Goal: Information Seeking & Learning: Learn about a topic

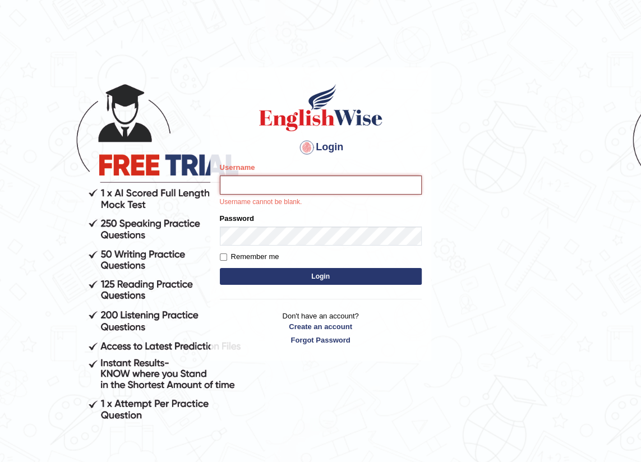
click at [245, 183] on input "Username" at bounding box center [321, 185] width 202 height 19
type input "EmilyLorie"
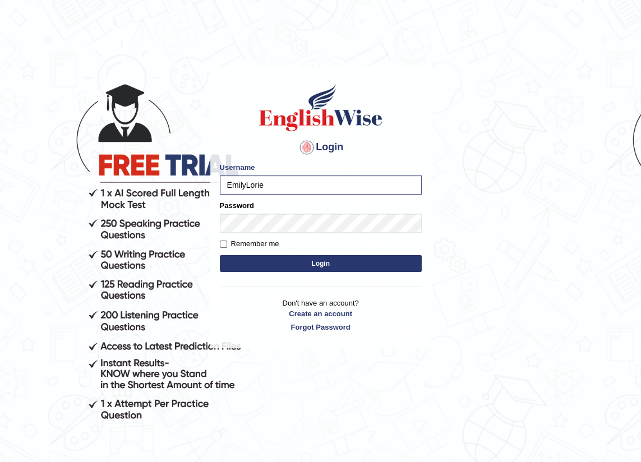
click at [342, 265] on button "Login" at bounding box center [321, 263] width 202 height 17
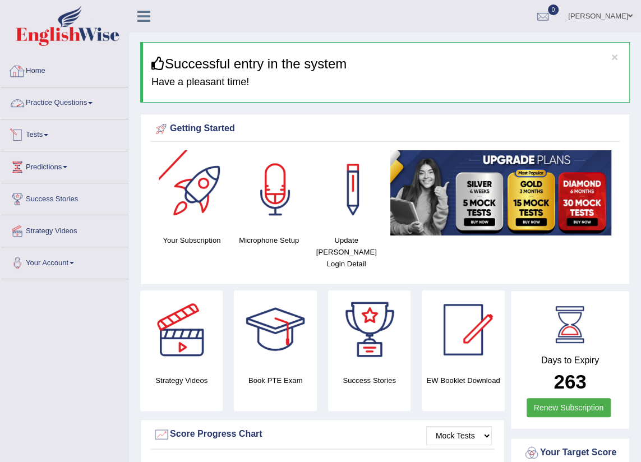
click at [88, 104] on link "Practice Questions" at bounding box center [65, 102] width 128 height 28
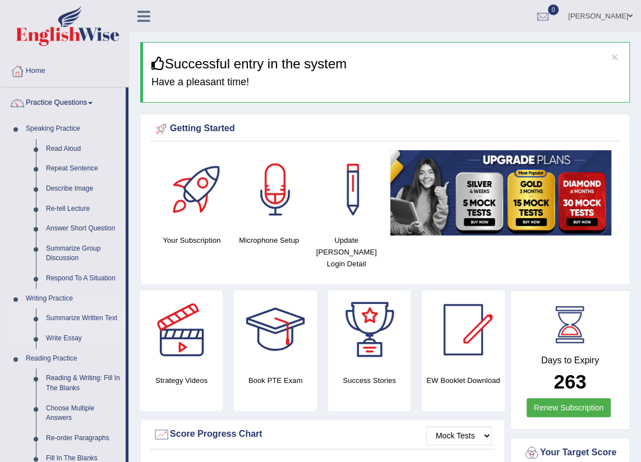
click at [76, 320] on link "Summarize Written Text" at bounding box center [83, 319] width 85 height 20
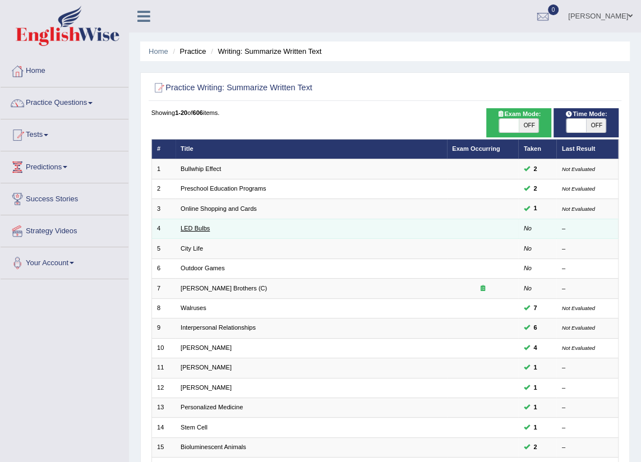
click at [192, 226] on link "LED Bulbs" at bounding box center [195, 228] width 29 height 7
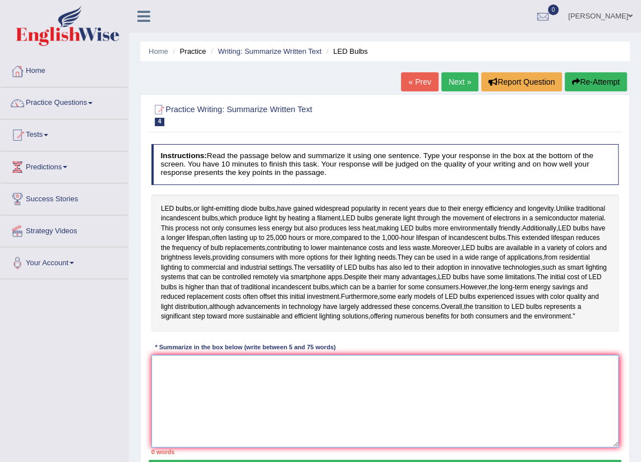
click at [228, 418] on textarea at bounding box center [385, 401] width 468 height 93
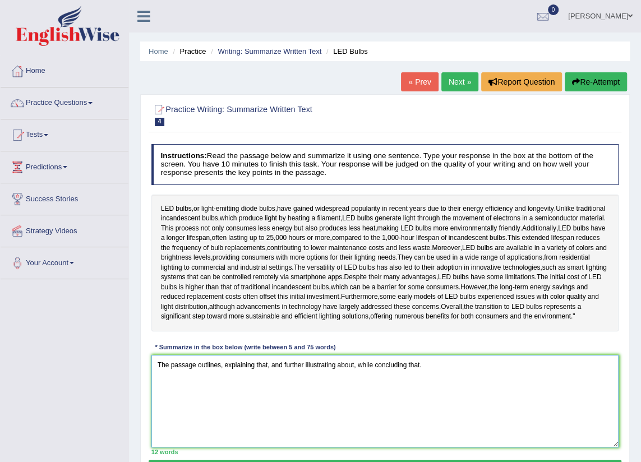
click at [219, 406] on textarea "The passage outlines, explaining that, and further illustrating about, while co…" at bounding box center [385, 401] width 468 height 93
click at [384, 404] on textarea "The passage outlines LED bulbs, or light-emitting diode bulbs, explaining that,…" at bounding box center [385, 401] width 468 height 93
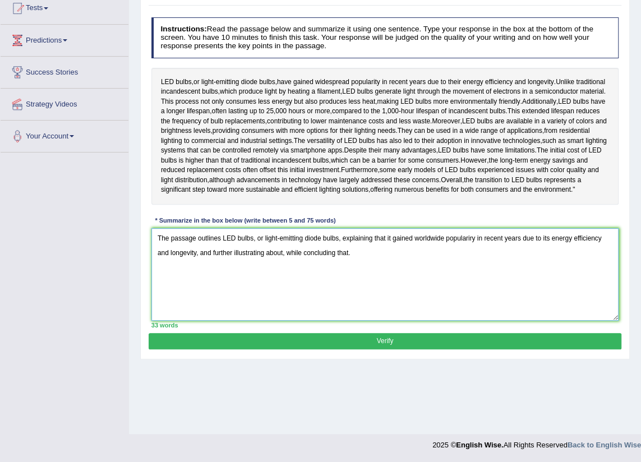
scroll to position [25, 0]
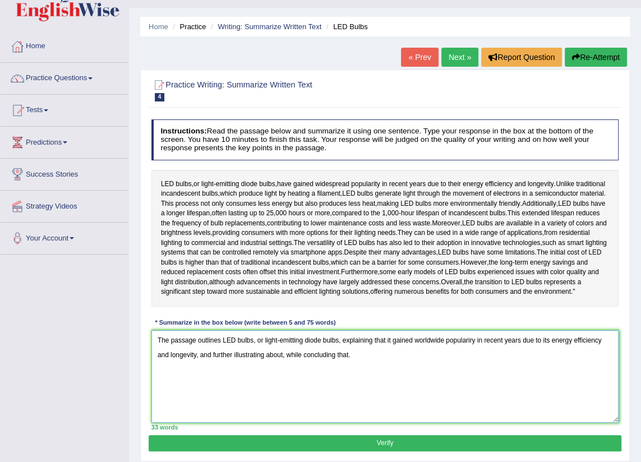
click at [284, 393] on textarea "The passage outlines LED bulbs, or light-emitting diode bulbs, explaining that …" at bounding box center [385, 376] width 468 height 93
click at [282, 393] on textarea "The passage outlines LED bulbs, or light-emitting diode bulbs, explaining that …" at bounding box center [385, 376] width 468 height 93
click at [283, 394] on textarea "The passage outlines LED bulbs, or light-emitting diode bulbs, explaining that …" at bounding box center [385, 376] width 468 height 93
click at [592, 392] on textarea "The passage outlines LED bulbs, or light-emitting diode bulbs, explaining that …" at bounding box center [385, 376] width 468 height 93
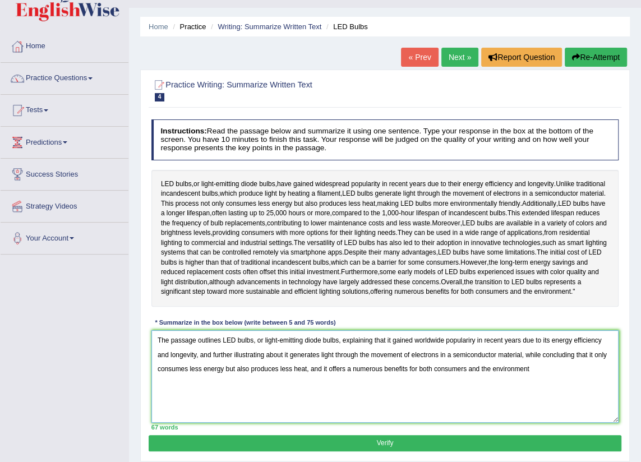
scroll to position [76, 0]
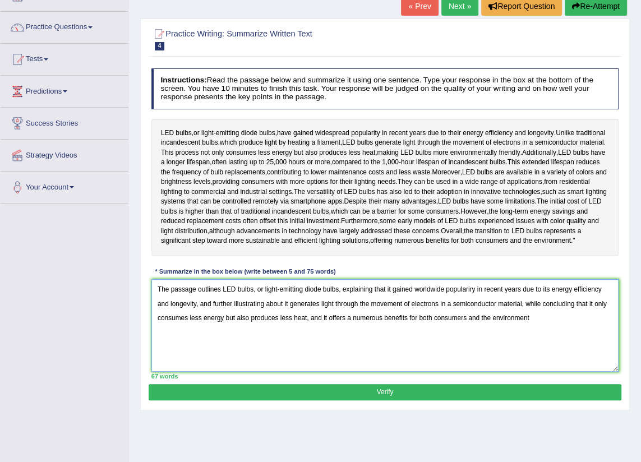
click at [529, 356] on textarea "The passage outlines LED bulbs, or light-emitting diode bulbs, explaining that …" at bounding box center [385, 325] width 468 height 93
click at [307, 357] on textarea "The passage outlines LED bulbs, or light-emitting diode bulbs, explaining that …" at bounding box center [385, 325] width 468 height 93
click at [310, 357] on textarea "The passage outlines LED bulbs, or light-emitting diode bulbs, explaining that …" at bounding box center [385, 325] width 468 height 93
click at [581, 361] on textarea "The passage outlines LED bulbs, or light-emitting diode bulbs, explaining that …" at bounding box center [385, 325] width 468 height 93
type textarea "The passage outlines LED bulbs, or light-emitting diode bulbs, explaining that …"
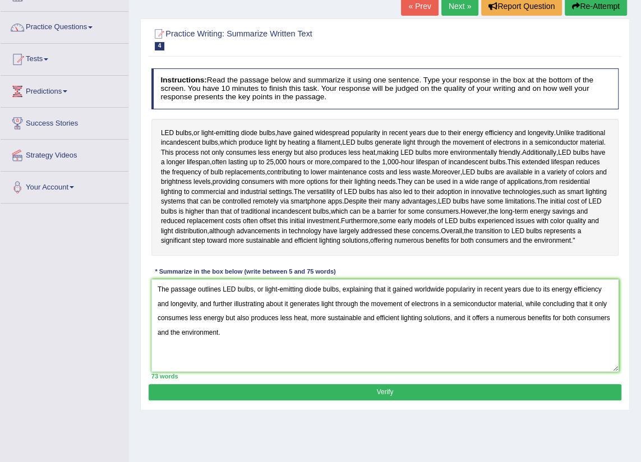
click at [387, 401] on button "Verify" at bounding box center [385, 392] width 472 height 16
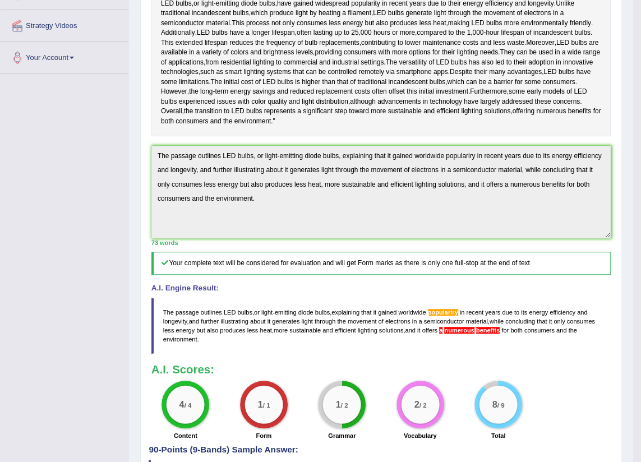
scroll to position [312, 0]
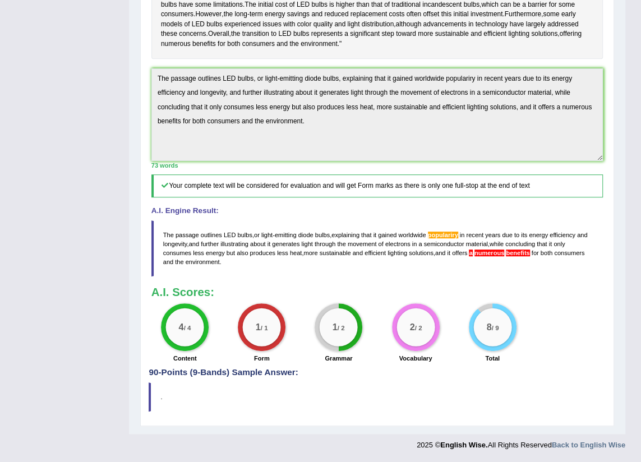
click at [499, 252] on span "numerous" at bounding box center [490, 253] width 30 height 7
click at [444, 236] on span "populariry" at bounding box center [443, 235] width 30 height 7
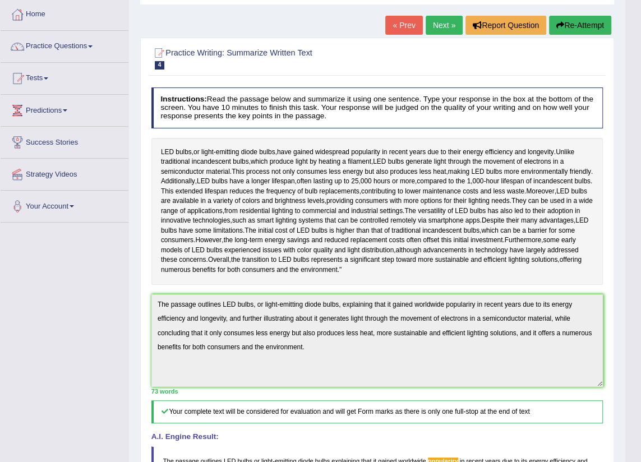
scroll to position [0, 0]
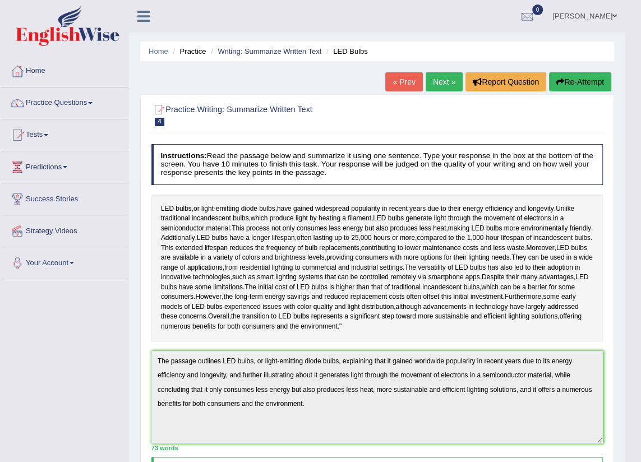
click at [572, 79] on button "Re-Attempt" at bounding box center [580, 81] width 62 height 19
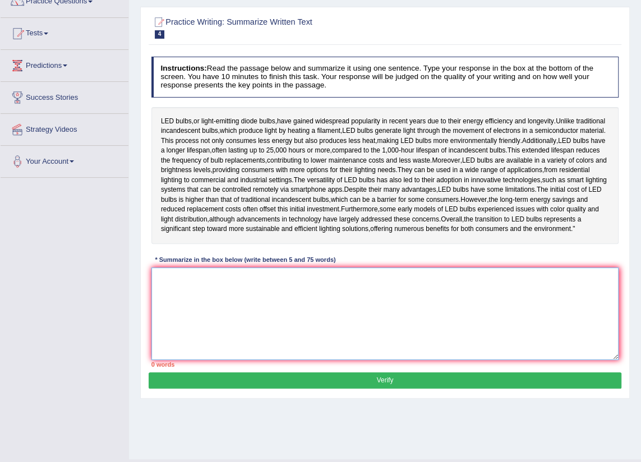
click at [212, 320] on textarea at bounding box center [385, 314] width 468 height 93
paste textarea "The passage outlines LED bulbs, or light-emitting diode bulbs, explaining that …"
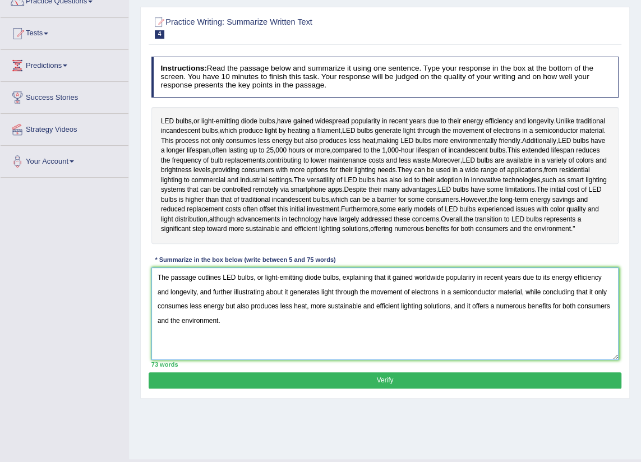
click at [498, 342] on textarea "The passage outlines LED bulbs, or light-emitting diode bulbs, explaining that …" at bounding box center [385, 314] width 468 height 93
click at [468, 316] on textarea "The passage outlines LED bulbs, or light-emitting diode bulbs, explaining that …" at bounding box center [385, 314] width 468 height 93
type textarea "The passage outlines LED bulbs, or light-emitting diode bulbs, explaining that …"
click at [242, 389] on button "Verify" at bounding box center [385, 381] width 472 height 16
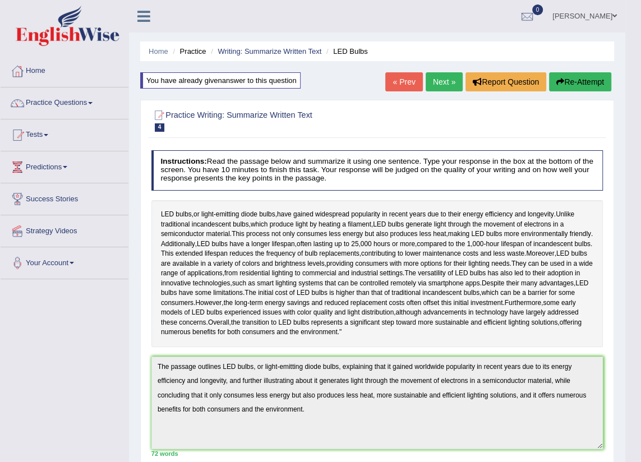
click at [439, 79] on link "Next »" at bounding box center [444, 81] width 37 height 19
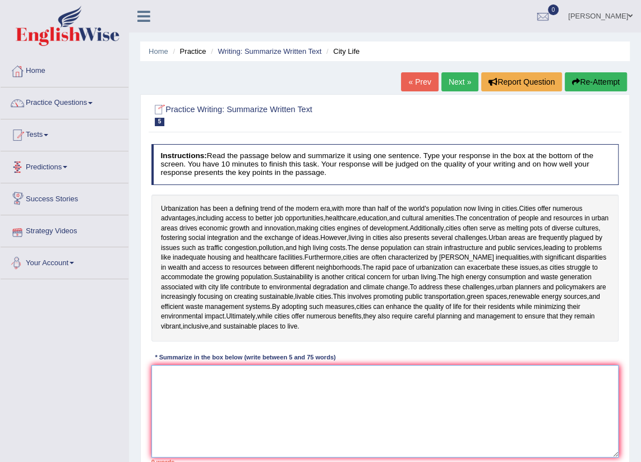
click at [238, 389] on textarea at bounding box center [385, 411] width 468 height 93
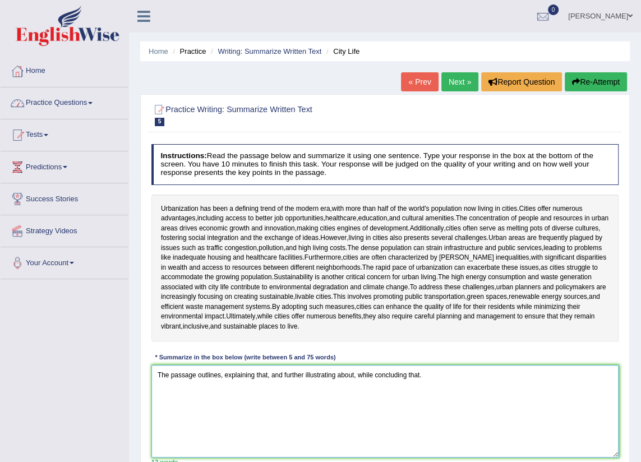
click at [219, 374] on textarea "The passage outlines, explaining that, and further illustrating about, while co…" at bounding box center [385, 411] width 468 height 93
click at [220, 376] on textarea "The passage outlines ,explaining that, and further illustrating about, while co…" at bounding box center [385, 411] width 468 height 93
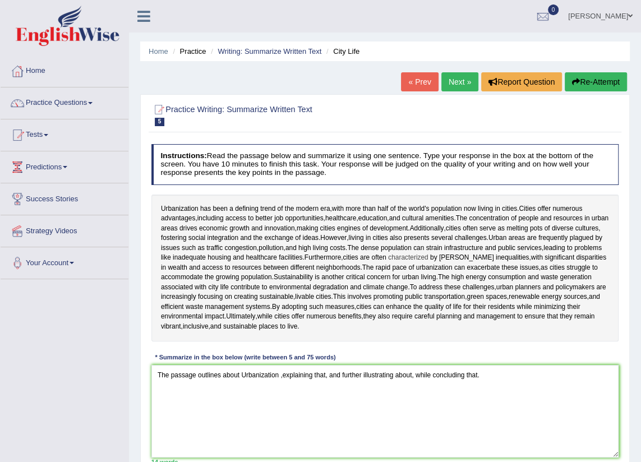
drag, startPoint x: 388, startPoint y: 250, endPoint x: 430, endPoint y: 259, distance: 42.5
click at [430, 259] on div "Urbanization has been a defining trend of the modern era , with more than half …" at bounding box center [385, 268] width 468 height 147
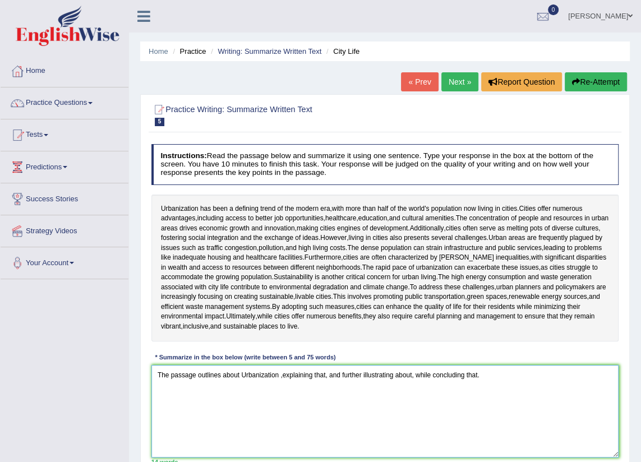
click at [324, 374] on textarea "The passage outlines about Urbanization ,explaining that, and further illustrat…" at bounding box center [385, 411] width 468 height 93
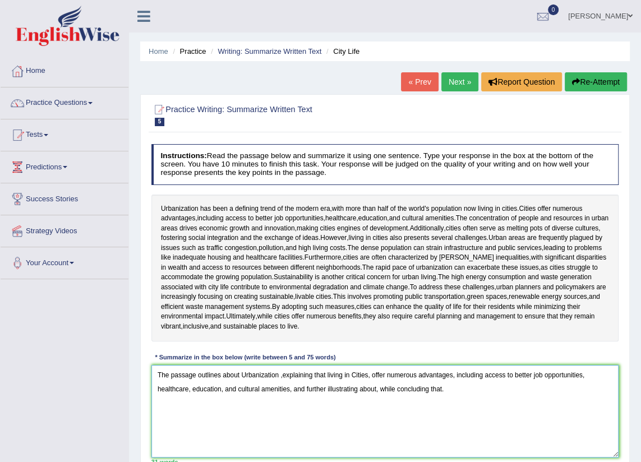
click at [376, 387] on textarea "The passage outlines about Urbanization ,explaining that living in Cities, offe…" at bounding box center [385, 411] width 468 height 93
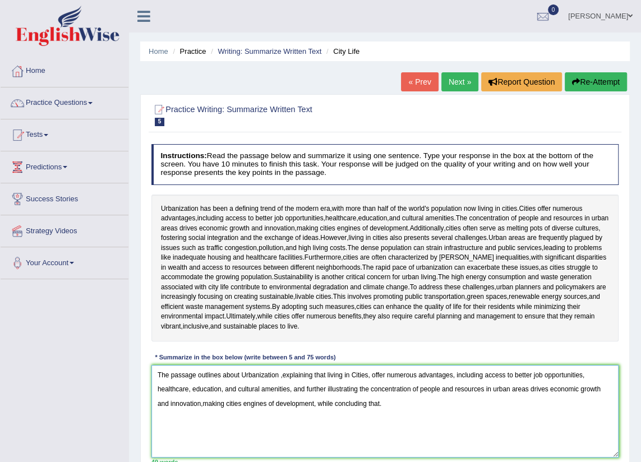
click at [398, 404] on textarea "The passage outlines about Urbanization ,explaining that living in Cities, offe…" at bounding box center [385, 411] width 468 height 93
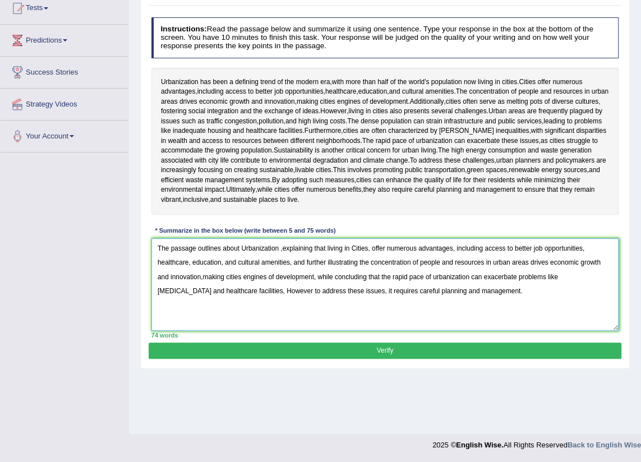
click at [282, 289] on textarea "The passage outlines about Urbanization ,explaining that living in Cities, offe…" at bounding box center [385, 284] width 468 height 93
type textarea "The passage outlines about Urbanization ,explaining that living in Cities, offe…"
click at [295, 355] on button "Verify" at bounding box center [385, 351] width 472 height 16
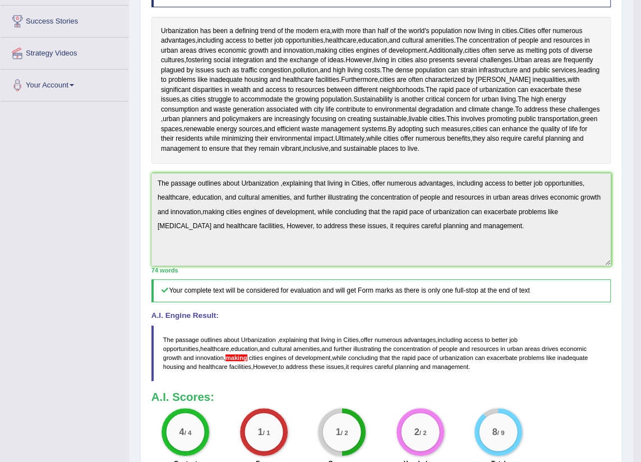
scroll to position [280, 0]
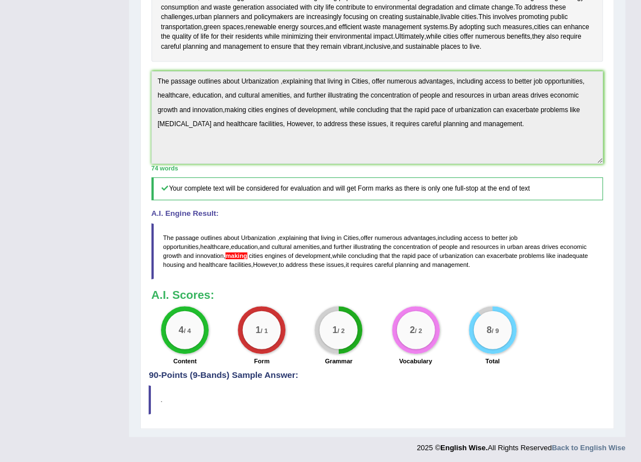
click at [226, 258] on span "making" at bounding box center [237, 255] width 22 height 7
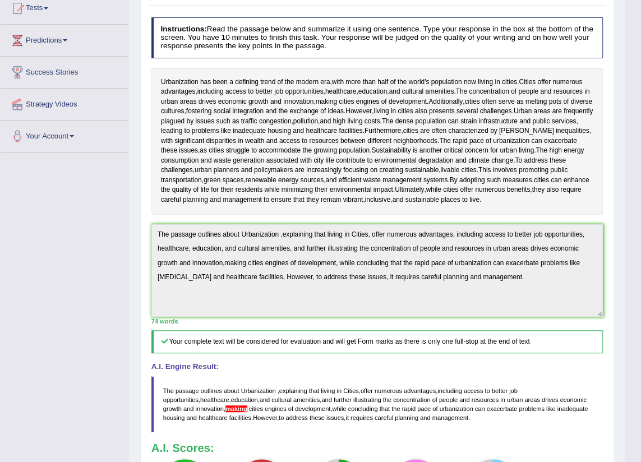
click at [562, 337] on div "Instructions: Read the passage below and summarize it using one sentence. Type …" at bounding box center [377, 268] width 457 height 511
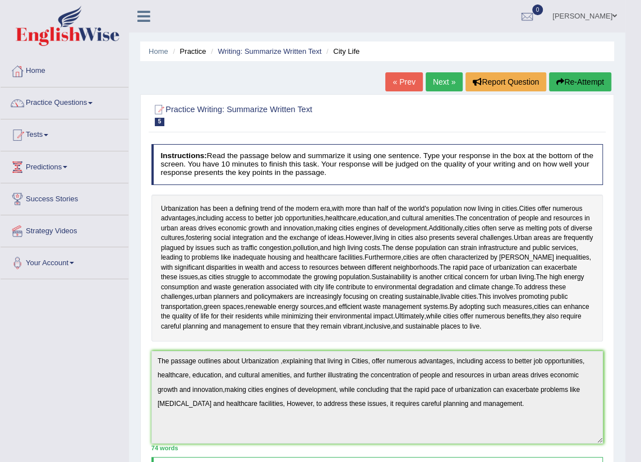
click at [580, 81] on button "Re-Attempt" at bounding box center [580, 81] width 62 height 19
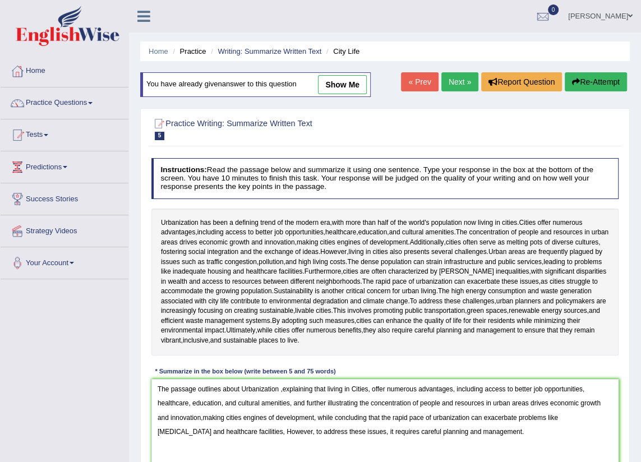
click at [201, 416] on textarea "The passage outlines about Urbanization ,explaining that living in Cities, offe…" at bounding box center [385, 425] width 468 height 93
click at [202, 417] on textarea "The passage outlines about Urbanization ,explaining that living in Cities, offe…" at bounding box center [385, 425] width 468 height 93
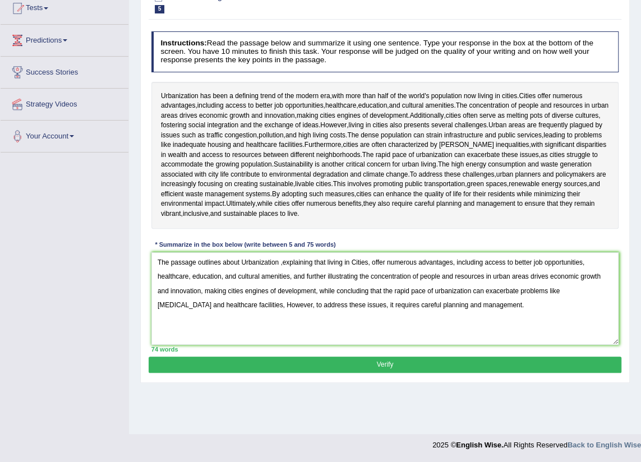
type textarea "The passage outlines about Urbanization ,explaining that living in Cities, offe…"
click at [365, 362] on button "Verify" at bounding box center [385, 365] width 472 height 16
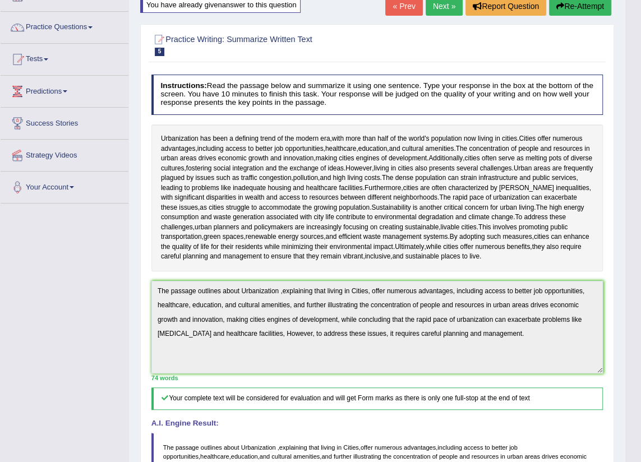
scroll to position [0, 0]
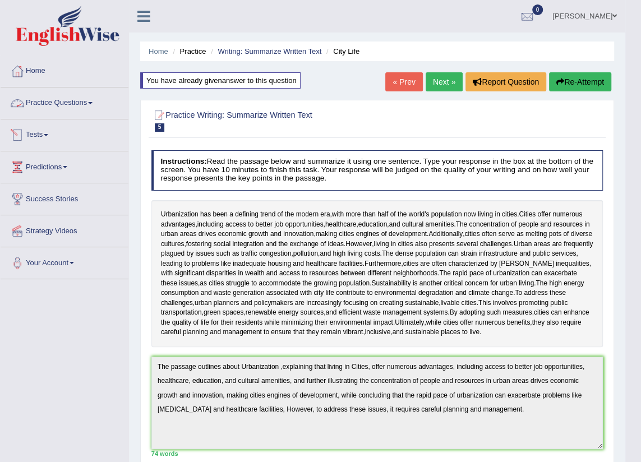
click at [85, 100] on link "Practice Questions" at bounding box center [65, 102] width 128 height 28
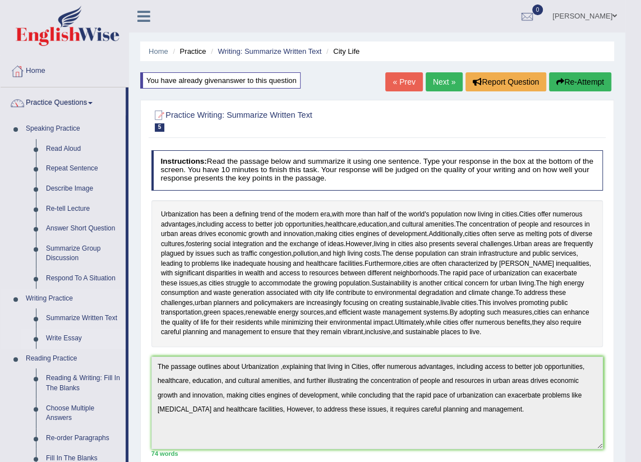
click at [61, 344] on link "Write Essay" at bounding box center [83, 339] width 85 height 20
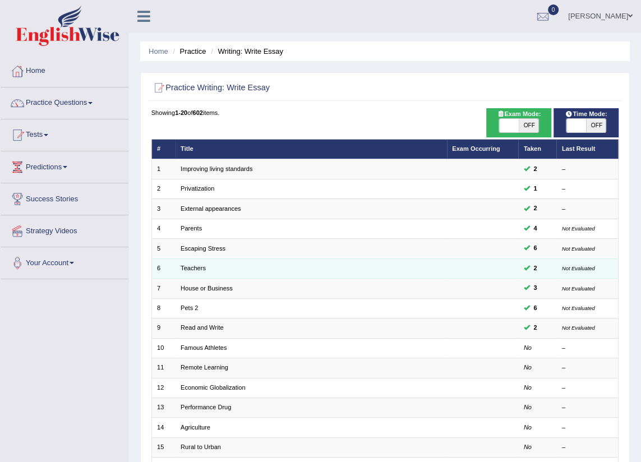
scroll to position [102, 0]
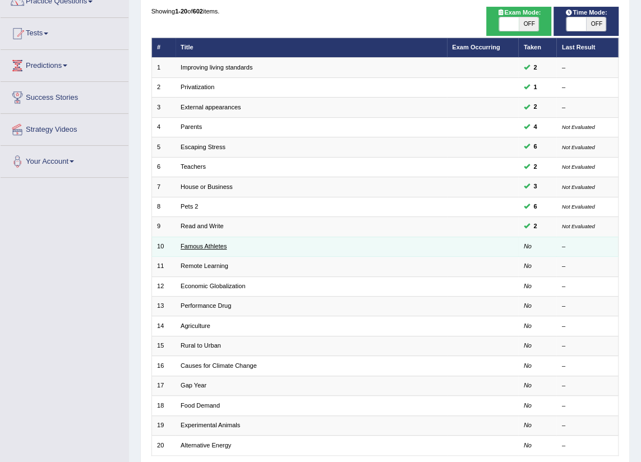
click at [210, 246] on link "Famous Athletes" at bounding box center [204, 246] width 46 height 7
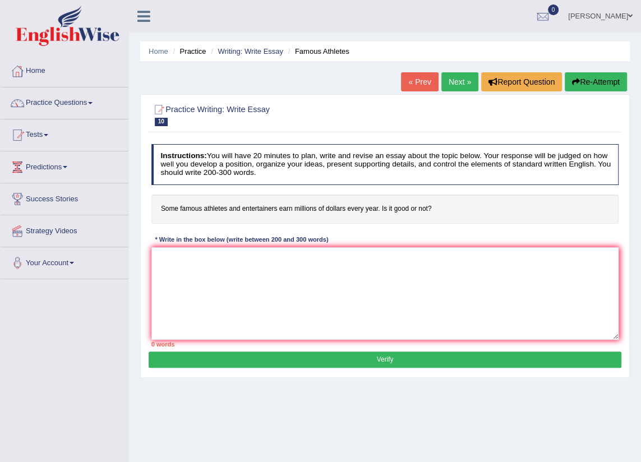
drag, startPoint x: 160, startPoint y: 213, endPoint x: 272, endPoint y: 233, distance: 113.5
click at [272, 233] on div "Instructions: You will have 20 minutes to plan, write and revise an essay about…" at bounding box center [385, 246] width 472 height 212
drag, startPoint x: 426, startPoint y: 207, endPoint x: 226, endPoint y: 204, distance: 200.3
click at [246, 195] on h4 "Some famous athletes and entertainers earn millions of dollars every year. Is i…" at bounding box center [385, 209] width 468 height 29
click at [93, 102] on span at bounding box center [90, 103] width 4 height 2
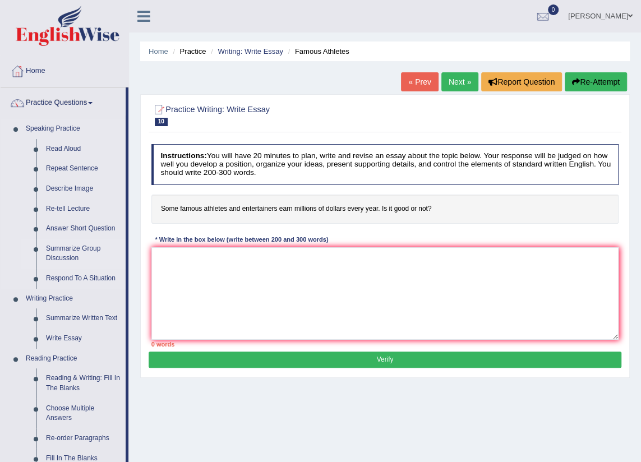
scroll to position [102, 0]
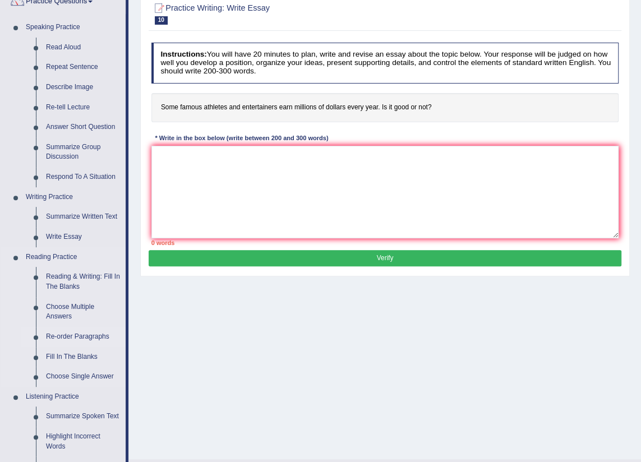
click at [78, 337] on link "Re-order Paragraphs" at bounding box center [83, 337] width 85 height 20
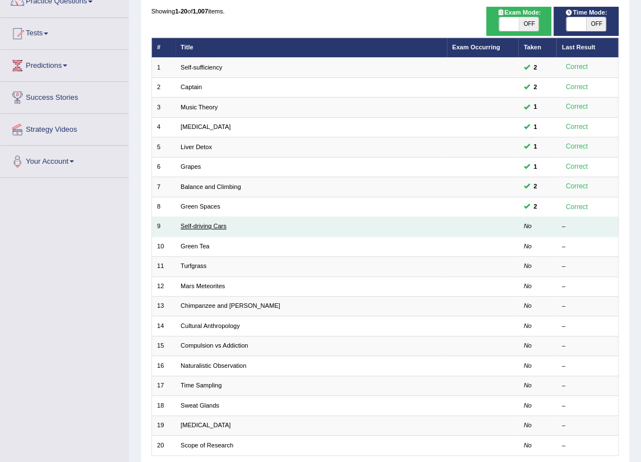
click at [184, 227] on link "Self-driving Cars" at bounding box center [204, 226] width 46 height 7
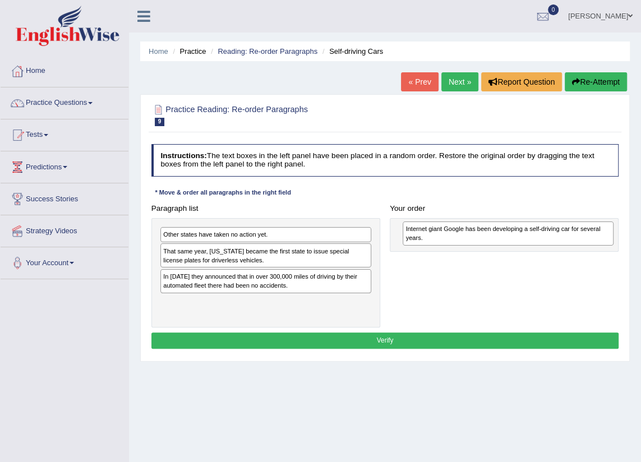
drag, startPoint x: 207, startPoint y: 284, endPoint x: 495, endPoint y: 241, distance: 291.1
click at [495, 241] on div "Internet giant Google has been developing a self-driving car for several years." at bounding box center [508, 234] width 211 height 24
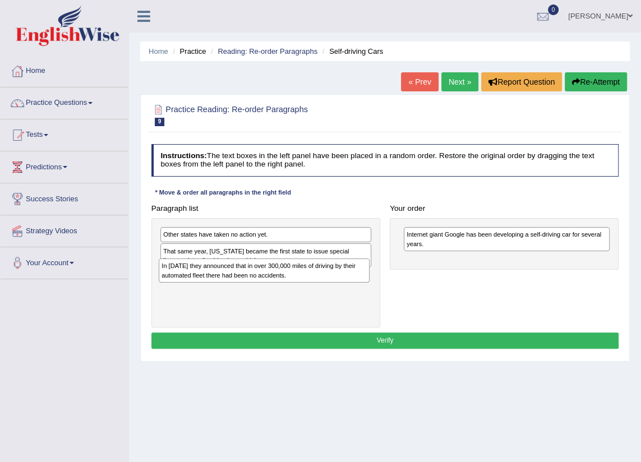
click at [199, 288] on div "Other states have taken no action yet. That same year, [US_STATE] became the fi…" at bounding box center [265, 272] width 229 height 109
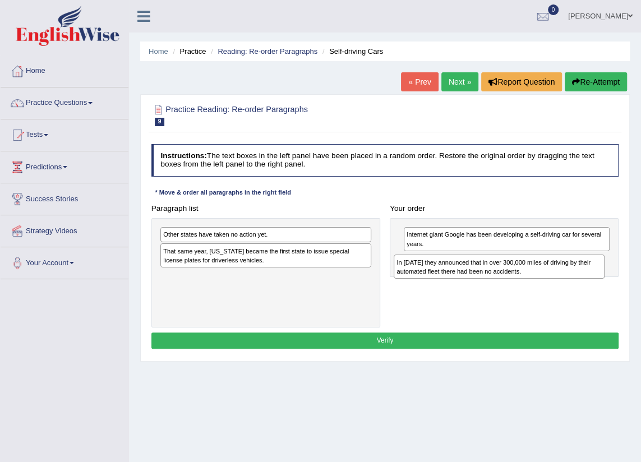
drag, startPoint x: 202, startPoint y: 275, endPoint x: 479, endPoint y: 271, distance: 277.2
click at [479, 271] on div "In [DATE] they announced that in over 300,000 miles of driving by their automat…" at bounding box center [499, 267] width 211 height 24
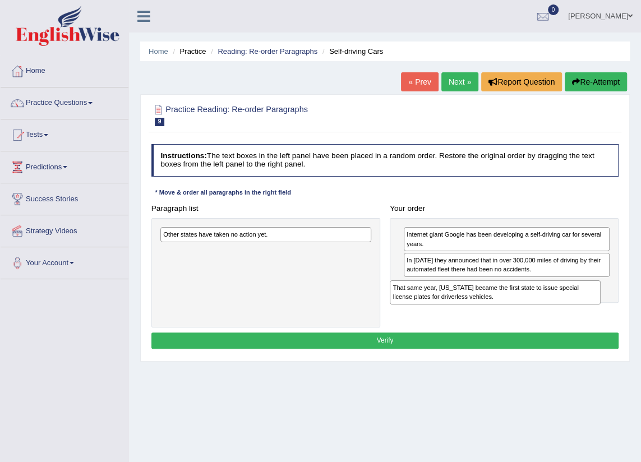
drag, startPoint x: 249, startPoint y: 259, endPoint x: 521, endPoint y: 310, distance: 277.4
click at [521, 310] on div "Paragraph list Other states have taken no action yet. That same year, [US_STATE…" at bounding box center [384, 263] width 477 height 127
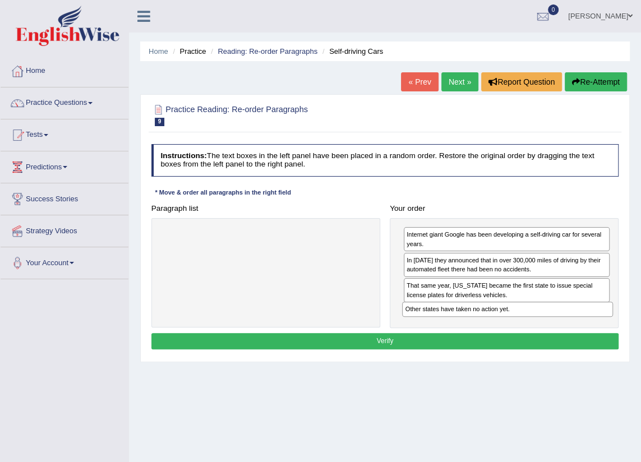
drag, startPoint x: 241, startPoint y: 230, endPoint x: 528, endPoint y: 323, distance: 301.8
click at [528, 323] on div "Paragraph list Other states have taken no action yet. Correct order Internet gi…" at bounding box center [384, 264] width 477 height 128
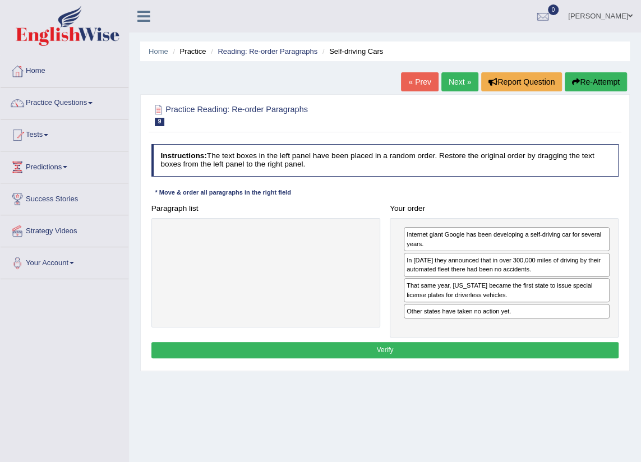
click at [460, 347] on button "Verify" at bounding box center [385, 350] width 468 height 16
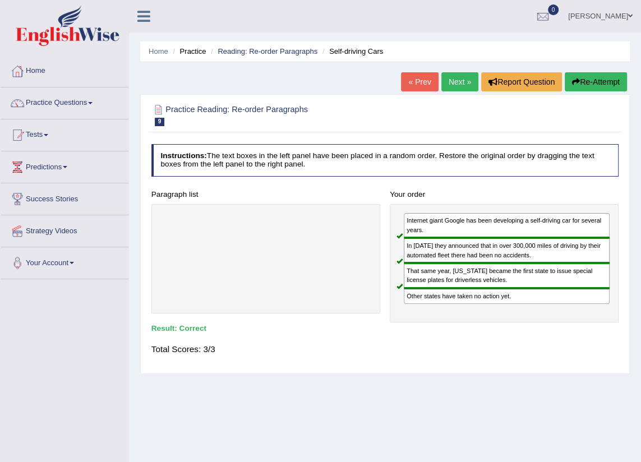
click at [461, 85] on link "Next »" at bounding box center [460, 81] width 37 height 19
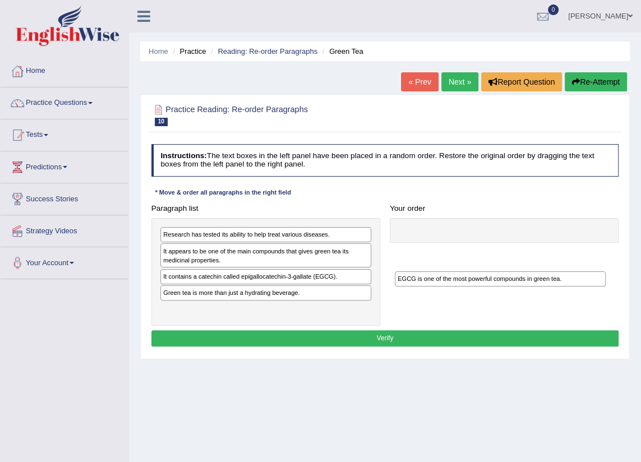
drag, startPoint x: 227, startPoint y: 297, endPoint x: 505, endPoint y: 298, distance: 278.3
click at [505, 298] on div "Paragraph list Research has tested its ability to help treat various diseases. …" at bounding box center [384, 263] width 477 height 126
drag, startPoint x: 272, startPoint y: 292, endPoint x: 550, endPoint y: 233, distance: 283.8
click at [550, 233] on div "Green tea is more than just a hydrating beverage." at bounding box center [499, 230] width 211 height 15
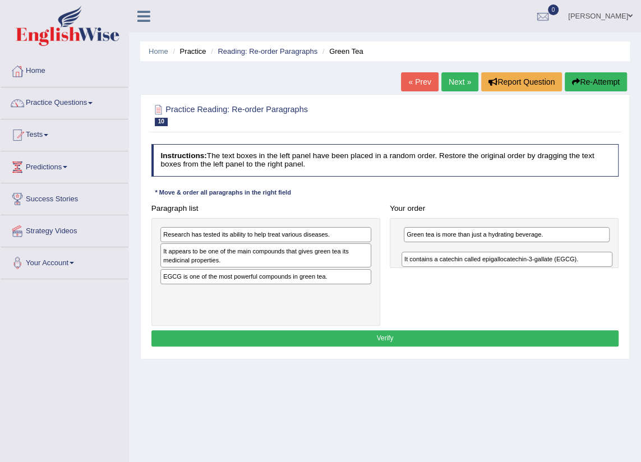
drag, startPoint x: 242, startPoint y: 282, endPoint x: 530, endPoint y: 270, distance: 288.0
click at [530, 270] on div "Paragraph list Research has tested its ability to help treat various diseases. …" at bounding box center [384, 263] width 477 height 126
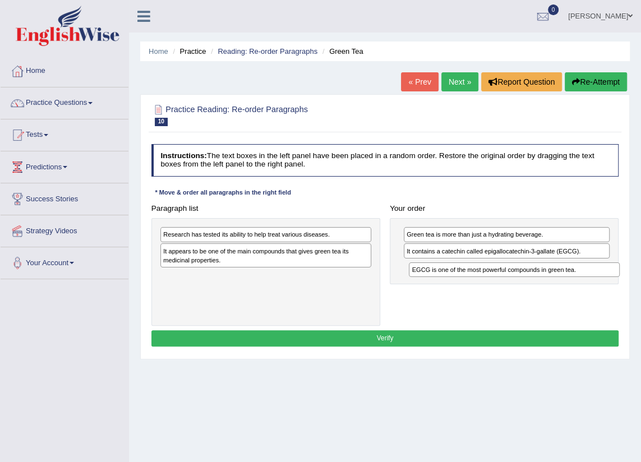
drag, startPoint x: 277, startPoint y: 280, endPoint x: 572, endPoint y: 284, distance: 295.1
click at [572, 284] on div "Paragraph list Research has tested its ability to help treat various diseases. …" at bounding box center [384, 263] width 477 height 126
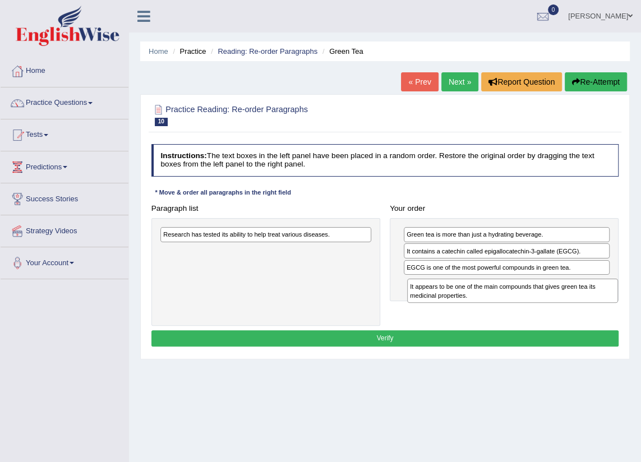
drag, startPoint x: 262, startPoint y: 262, endPoint x: 555, endPoint y: 311, distance: 297.0
click at [555, 311] on div "Paragraph list Research has tested its ability to help treat various diseases. …" at bounding box center [384, 263] width 477 height 126
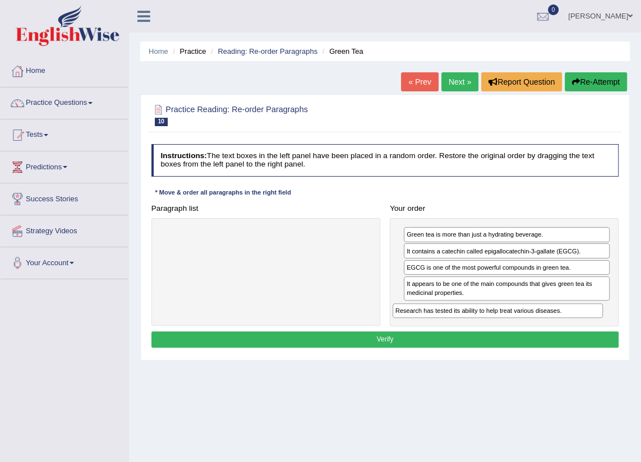
drag, startPoint x: 265, startPoint y: 233, endPoint x: 542, endPoint y: 329, distance: 292.7
click at [542, 329] on div "Instructions: The text boxes in the left panel have been placed in a random ord…" at bounding box center [385, 248] width 472 height 216
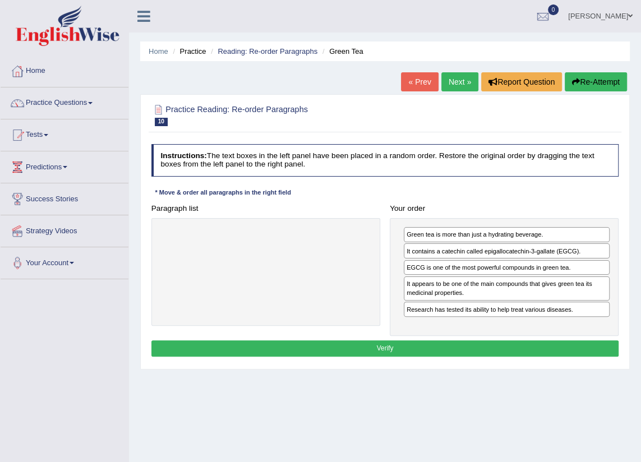
click at [515, 342] on button "Verify" at bounding box center [385, 349] width 468 height 16
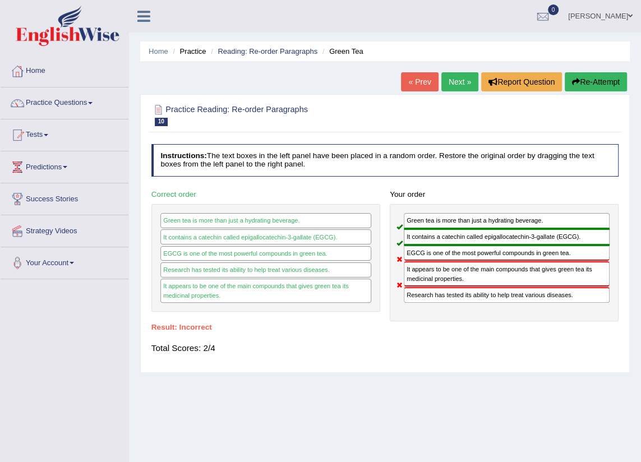
click at [598, 84] on button "Re-Attempt" at bounding box center [596, 81] width 62 height 19
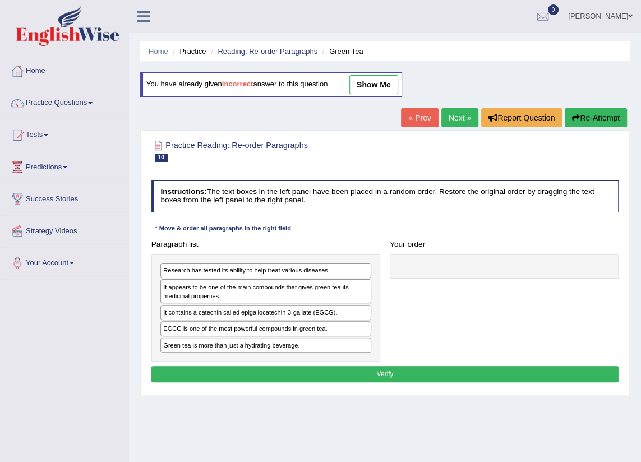
click at [251, 318] on div "It contains a catechin called epigallocatechin-3-gallate (EGCG)." at bounding box center [265, 312] width 211 height 15
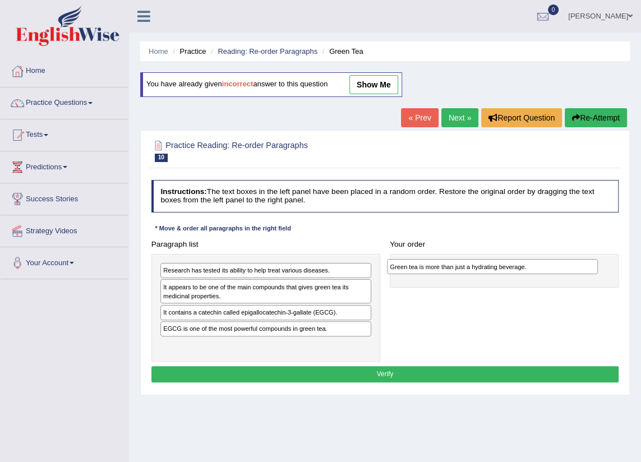
drag, startPoint x: 226, startPoint y: 348, endPoint x: 495, endPoint y: 274, distance: 279.3
click at [495, 274] on div "Green tea is more than just a hydrating beverage." at bounding box center [492, 266] width 211 height 15
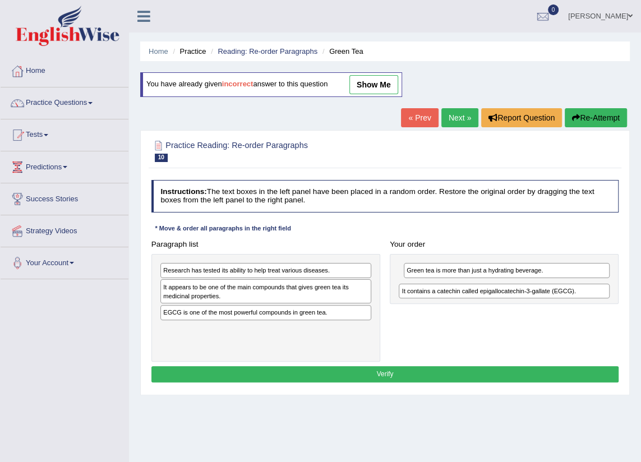
drag, startPoint x: 243, startPoint y: 311, endPoint x: 526, endPoint y: 298, distance: 283.6
click at [526, 298] on div "Paragraph list Research has tested its ability to help treat various diseases. …" at bounding box center [384, 299] width 477 height 126
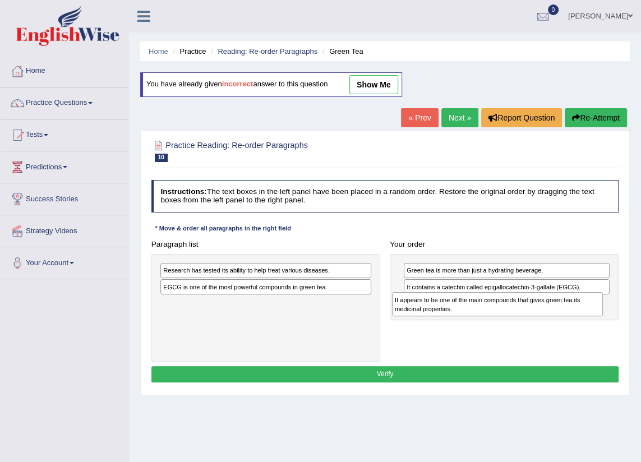
drag, startPoint x: 271, startPoint y: 297, endPoint x: 546, endPoint y: 320, distance: 275.9
click at [546, 320] on div "Paragraph list Research has tested its ability to help treat various diseases. …" at bounding box center [384, 299] width 477 height 126
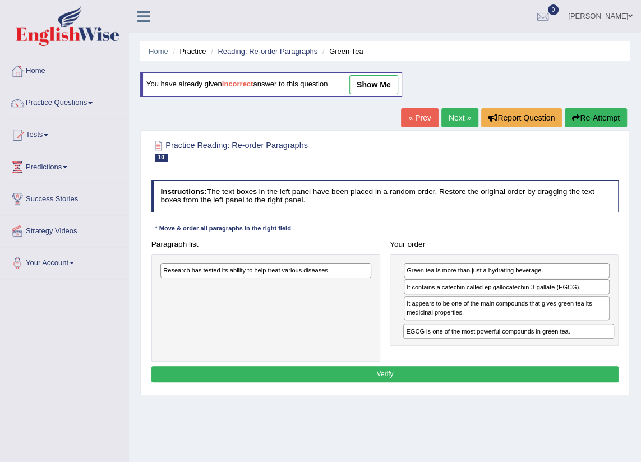
drag, startPoint x: 258, startPoint y: 287, endPoint x: 548, endPoint y: 347, distance: 296.7
click at [546, 348] on div "Paragraph list Research has tested its ability to help treat various diseases. …" at bounding box center [384, 299] width 477 height 126
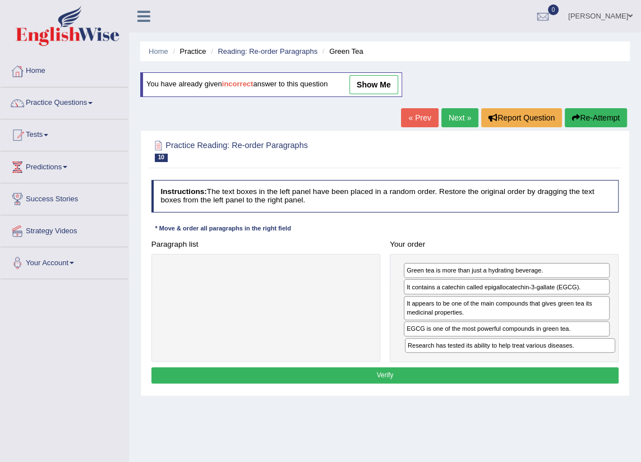
drag, startPoint x: 259, startPoint y: 276, endPoint x: 549, endPoint y: 369, distance: 304.6
click at [549, 369] on div "Instructions: The text boxes in the left panel have been placed in a random ord…" at bounding box center [385, 284] width 472 height 216
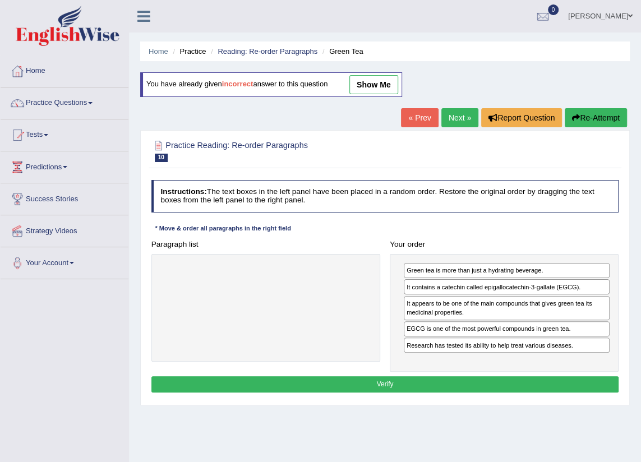
click at [468, 388] on button "Verify" at bounding box center [385, 384] width 468 height 16
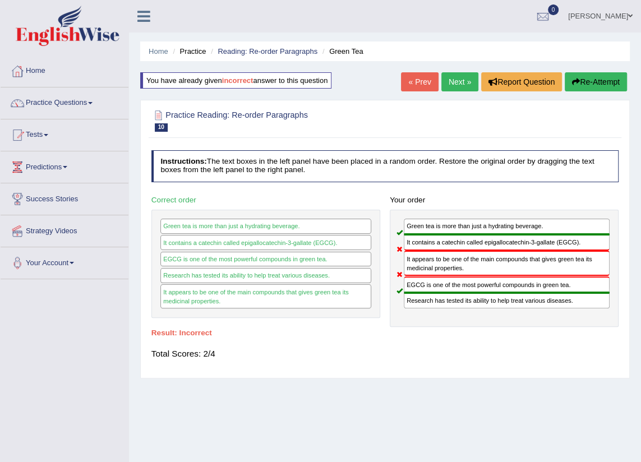
click at [594, 83] on button "Re-Attempt" at bounding box center [596, 81] width 62 height 19
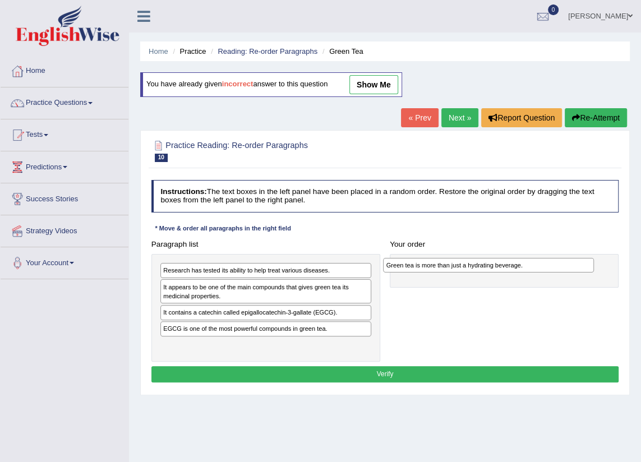
drag, startPoint x: 211, startPoint y: 350, endPoint x: 476, endPoint y: 274, distance: 275.4
click at [476, 274] on div "Paragraph list Research has tested its ability to help treat various diseases. …" at bounding box center [384, 299] width 477 height 126
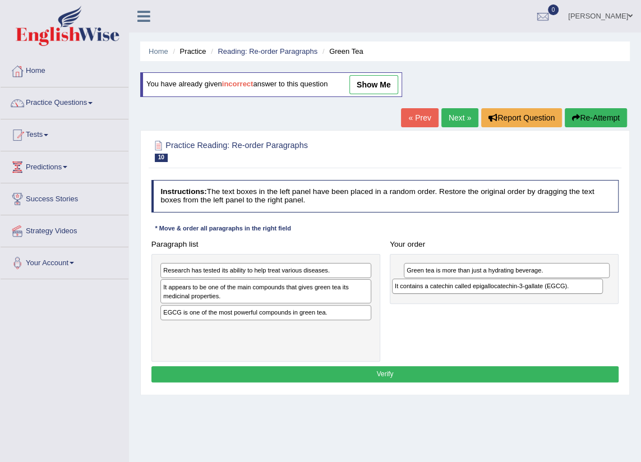
drag, startPoint x: 223, startPoint y: 312, endPoint x: 498, endPoint y: 294, distance: 275.5
click at [498, 294] on div "Paragraph list Research has tested its ability to help treat various diseases. …" at bounding box center [384, 299] width 477 height 126
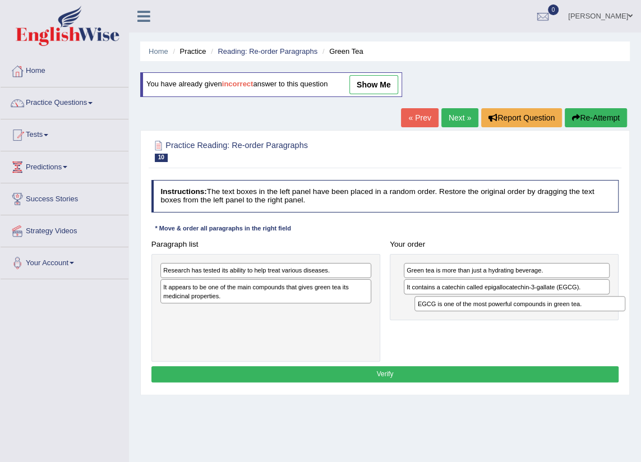
drag, startPoint x: 245, startPoint y: 318, endPoint x: 547, endPoint y: 320, distance: 301.8
click at [547, 320] on div "Paragraph list Research has tested its ability to help treat various diseases. …" at bounding box center [384, 299] width 477 height 126
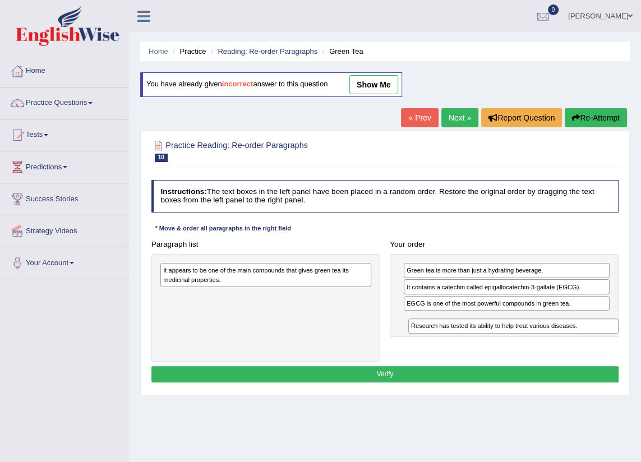
drag, startPoint x: 277, startPoint y: 272, endPoint x: 571, endPoint y: 342, distance: 302.2
click at [571, 342] on div "Paragraph list Research has tested its ability to help treat various diseases. …" at bounding box center [384, 299] width 477 height 126
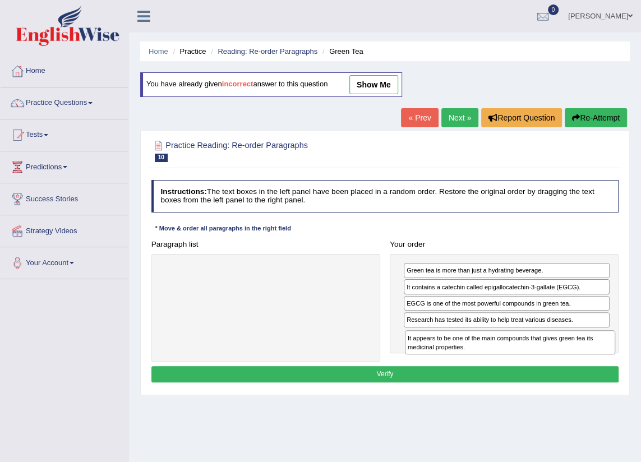
drag, startPoint x: 203, startPoint y: 281, endPoint x: 493, endPoint y: 365, distance: 302.0
click at [493, 365] on div "Instructions: The text boxes in the left panel have been placed in a random ord…" at bounding box center [385, 283] width 472 height 215
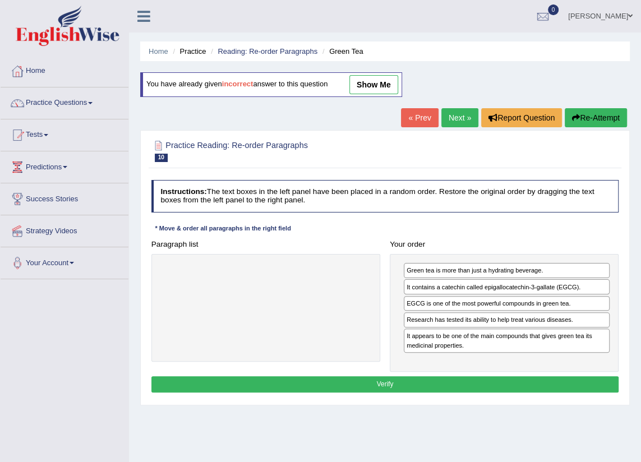
click at [421, 390] on button "Verify" at bounding box center [385, 384] width 468 height 16
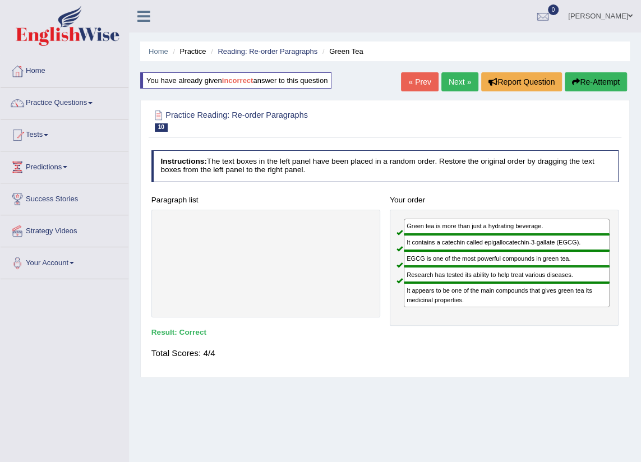
click at [458, 84] on link "Next »" at bounding box center [460, 81] width 37 height 19
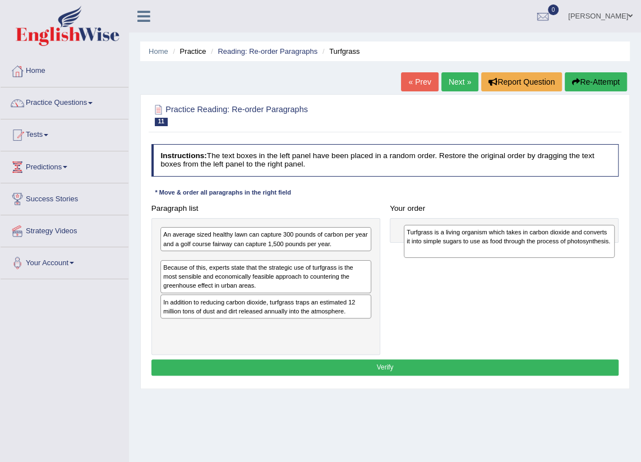
drag, startPoint x: 212, startPoint y: 333, endPoint x: 501, endPoint y: 250, distance: 300.8
click at [501, 250] on div "Turfgrass is a living organism which takes in carbon dioxide and converts it in…" at bounding box center [509, 241] width 211 height 33
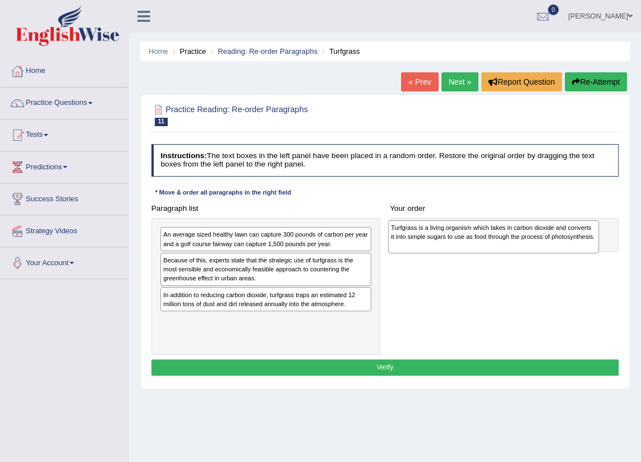
drag, startPoint x: 219, startPoint y: 272, endPoint x: 490, endPoint y: 243, distance: 271.9
click at [490, 243] on div "Turfgrass is a living organism which takes in carbon dioxide and converts it in…" at bounding box center [493, 236] width 211 height 33
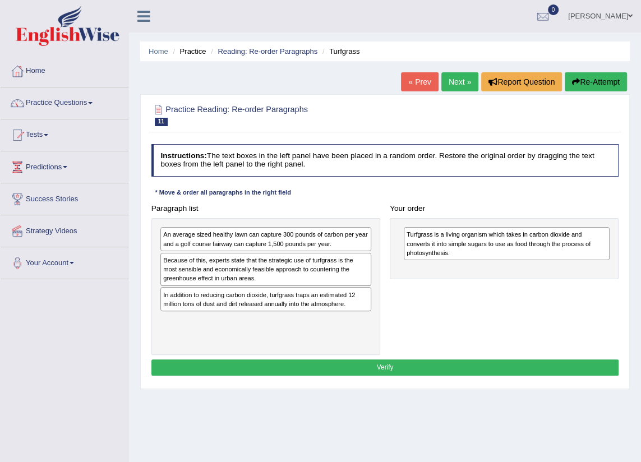
click at [528, 348] on div "Paragraph list An average sized healthy lawn can capture 300 pounds of carbon p…" at bounding box center [384, 277] width 477 height 155
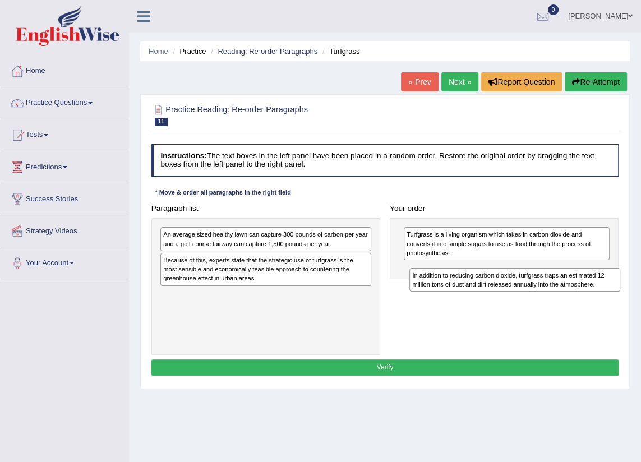
drag, startPoint x: 251, startPoint y: 305, endPoint x: 546, endPoint y: 297, distance: 295.7
click at [546, 297] on div "Paragraph list An average sized healthy lawn can capture 300 pounds of carbon p…" at bounding box center [384, 277] width 477 height 155
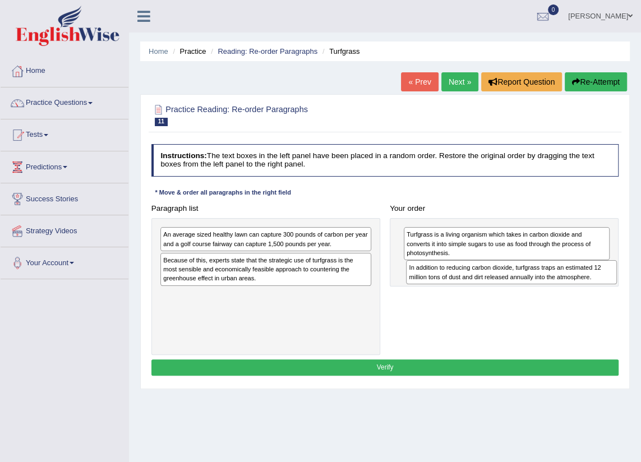
drag, startPoint x: 231, startPoint y: 302, endPoint x: 522, endPoint y: 286, distance: 292.2
click at [522, 286] on div "Paragraph list An average sized healthy lawn can capture 300 pounds of carbon p…" at bounding box center [384, 277] width 477 height 155
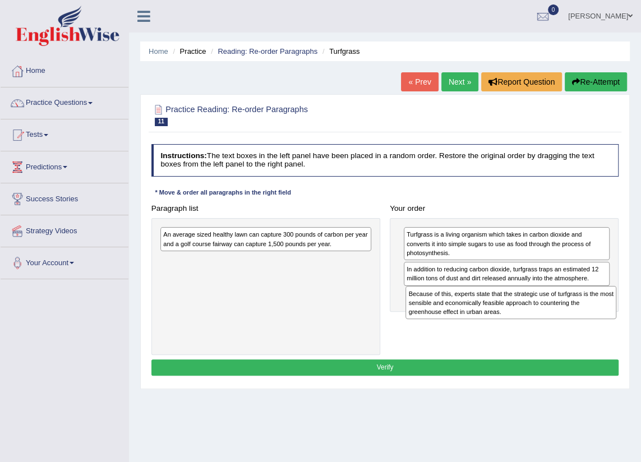
drag, startPoint x: 270, startPoint y: 265, endPoint x: 562, endPoint y: 314, distance: 295.2
click at [562, 314] on div "Because of this, experts state that the strategic use of turfgrass is the most …" at bounding box center [511, 302] width 211 height 33
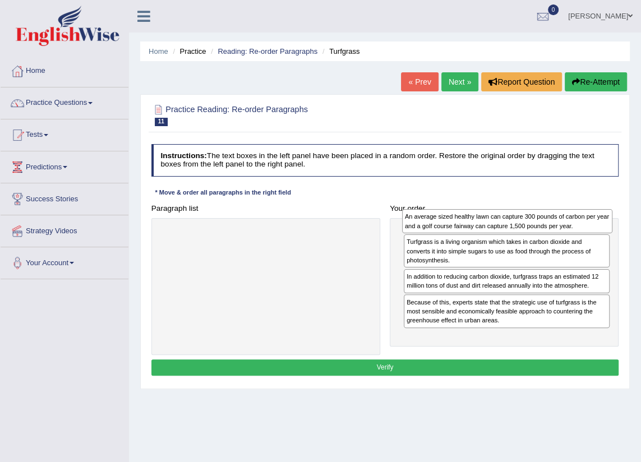
drag, startPoint x: 247, startPoint y: 241, endPoint x: 534, endPoint y: 225, distance: 287.1
click at [534, 225] on div "An average sized healthy lawn can capture 300 pounds of carbon per year and a g…" at bounding box center [507, 221] width 211 height 24
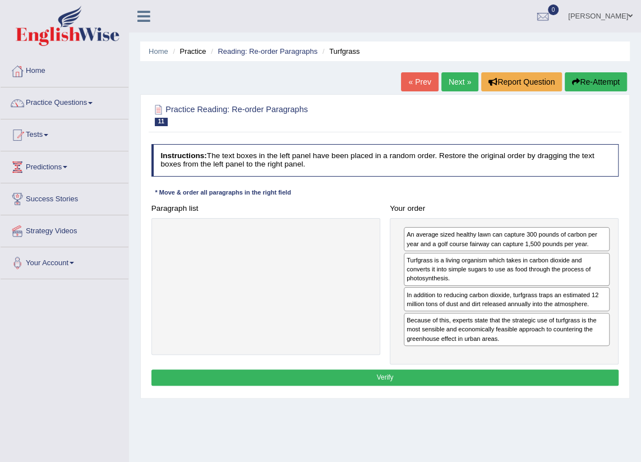
click at [530, 378] on button "Verify" at bounding box center [385, 378] width 468 height 16
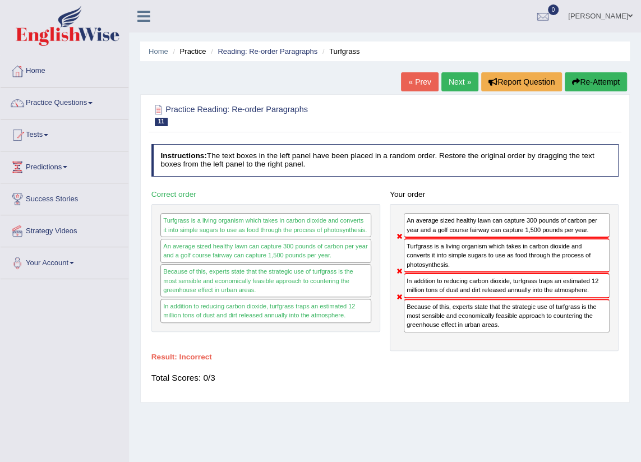
click at [595, 78] on button "Re-Attempt" at bounding box center [596, 81] width 62 height 19
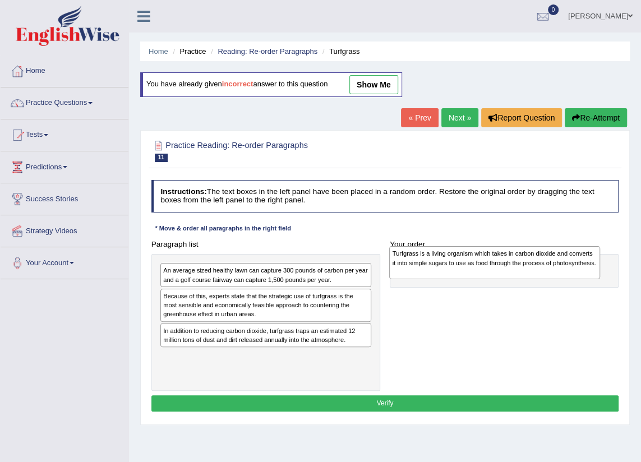
drag, startPoint x: 212, startPoint y: 364, endPoint x: 484, endPoint y: 264, distance: 290.0
click at [484, 264] on div "Turfgrass is a living organism which takes in carbon dioxide and converts it in…" at bounding box center [494, 262] width 211 height 33
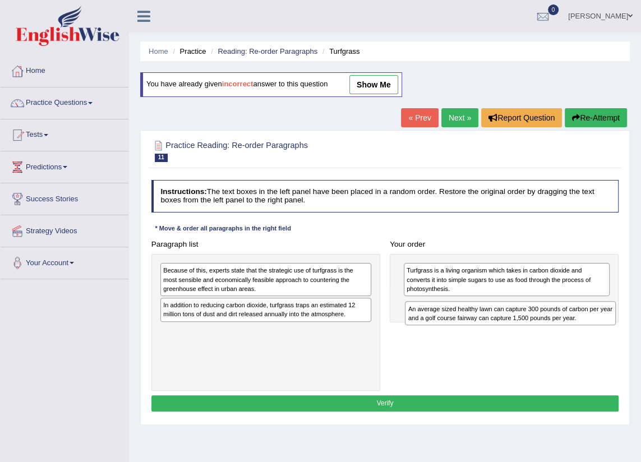
drag, startPoint x: 236, startPoint y: 275, endPoint x: 526, endPoint y: 325, distance: 294.9
click at [526, 325] on div "An average sized healthy lawn can capture 300 pounds of carbon per year and a g…" at bounding box center [510, 313] width 211 height 24
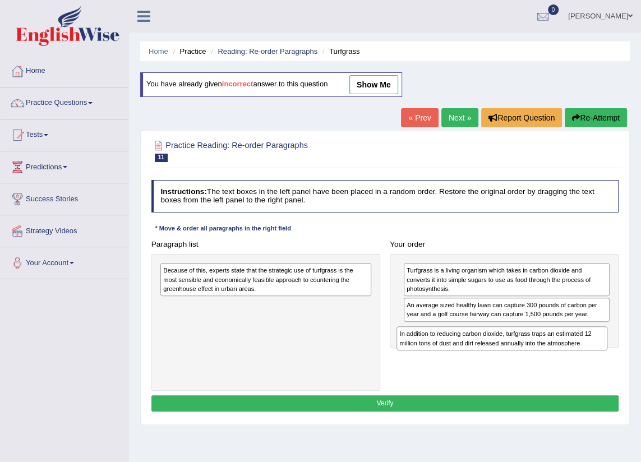
drag, startPoint x: 241, startPoint y: 314, endPoint x: 521, endPoint y: 359, distance: 284.1
click at [521, 359] on div "Paragraph list Because of this, experts state that the strategic use of turfgra…" at bounding box center [384, 313] width 477 height 155
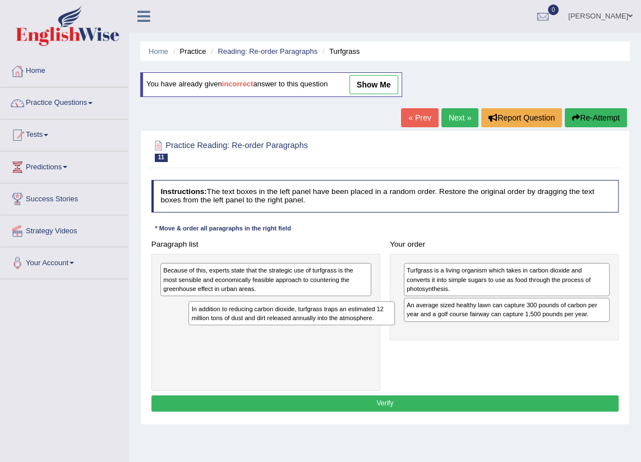
drag, startPoint x: 471, startPoint y: 340, endPoint x: 218, endPoint y: 336, distance: 253.0
click at [218, 336] on div "Paragraph list Because of this, experts state that the strategic use of turfgra…" at bounding box center [384, 313] width 477 height 155
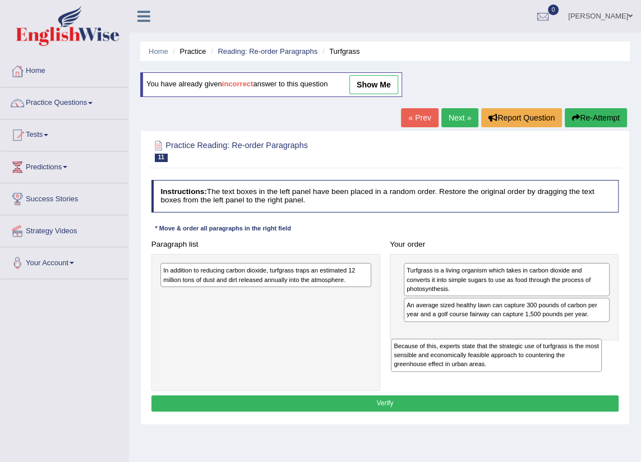
drag, startPoint x: 228, startPoint y: 285, endPoint x: 527, endPoint y: 370, distance: 310.8
click at [527, 370] on div "Paragraph list Because of this, experts state that the strategic use of turfgra…" at bounding box center [384, 313] width 477 height 155
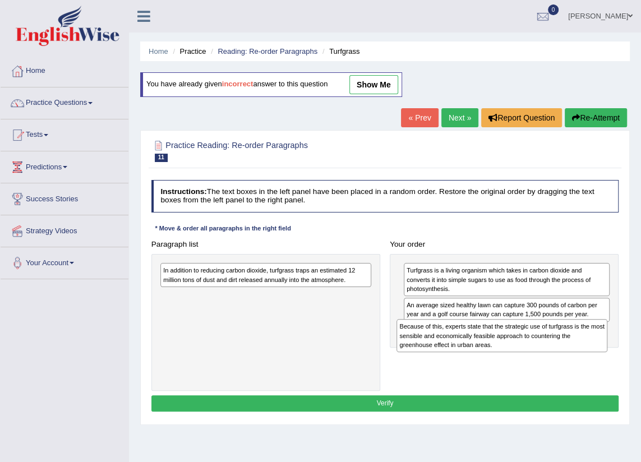
drag, startPoint x: 280, startPoint y: 314, endPoint x: 560, endPoint y: 359, distance: 284.2
click at [560, 359] on div "Paragraph list In addition to reducing carbon dioxide, turfgrass traps an estim…" at bounding box center [384, 313] width 477 height 155
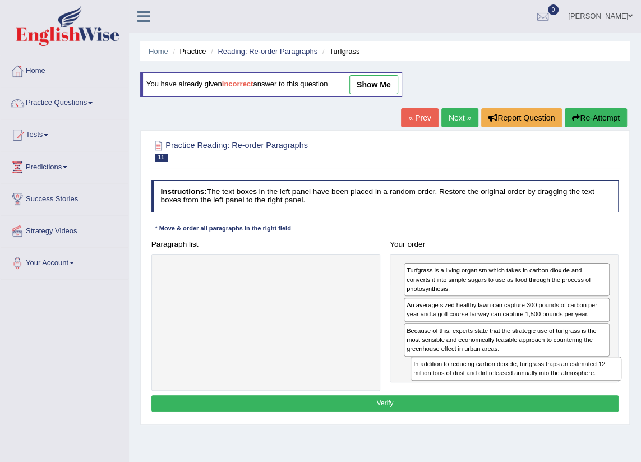
drag, startPoint x: 243, startPoint y: 272, endPoint x: 540, endPoint y: 387, distance: 318.1
click at [540, 387] on div "Paragraph list In addition to reducing carbon dioxide, turfgrass traps an estim…" at bounding box center [384, 313] width 477 height 155
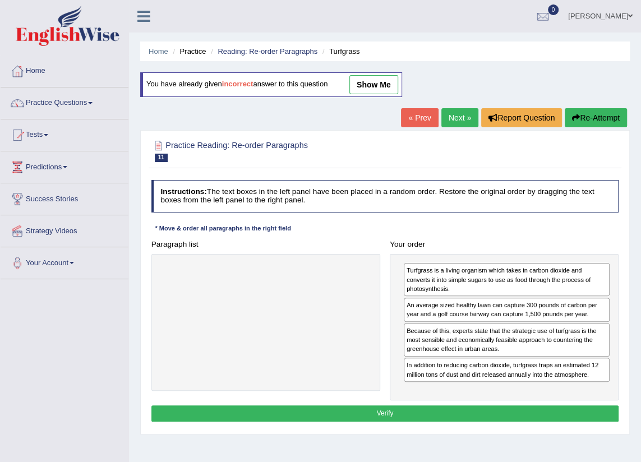
click at [507, 420] on button "Verify" at bounding box center [385, 414] width 468 height 16
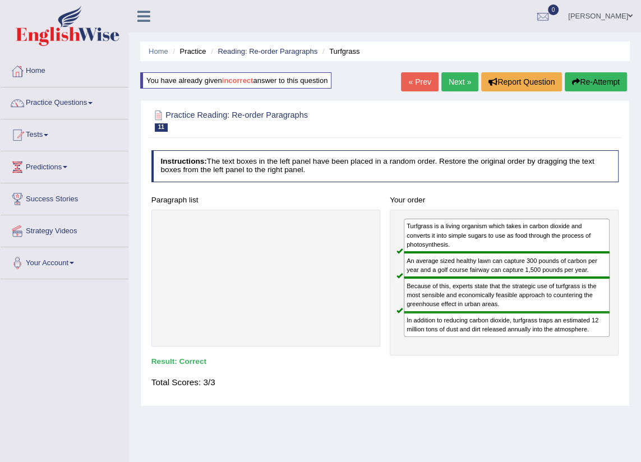
click at [456, 82] on link "Next »" at bounding box center [460, 81] width 37 height 19
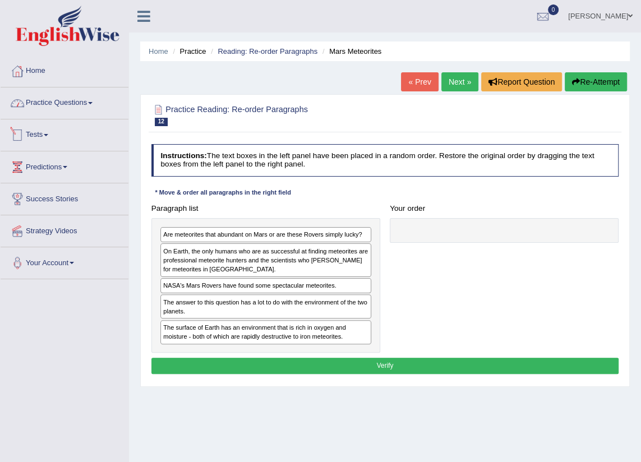
click at [99, 107] on link "Practice Questions" at bounding box center [65, 102] width 128 height 28
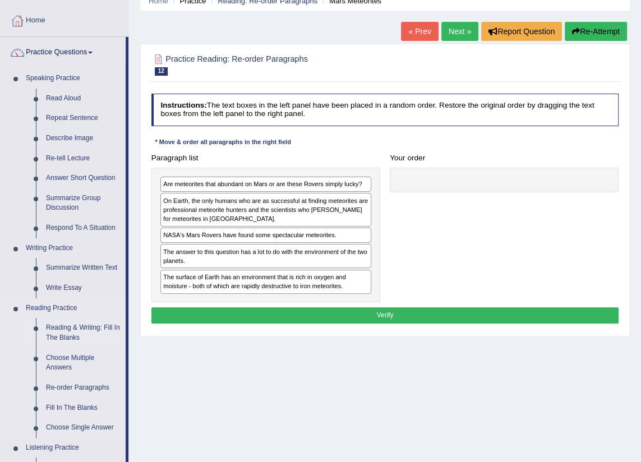
scroll to position [102, 0]
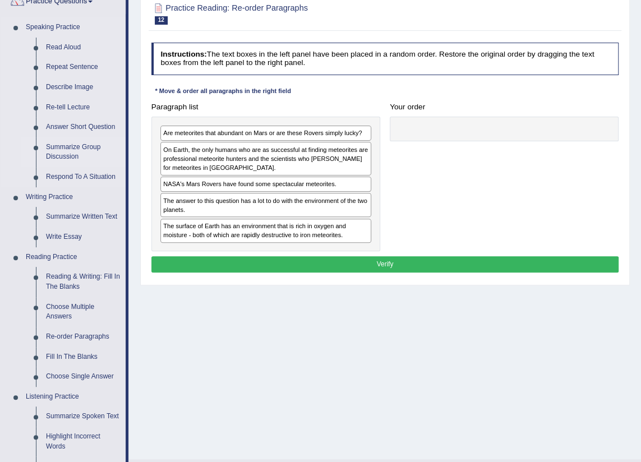
click at [68, 153] on link "Summarize Group Discussion" at bounding box center [83, 152] width 85 height 30
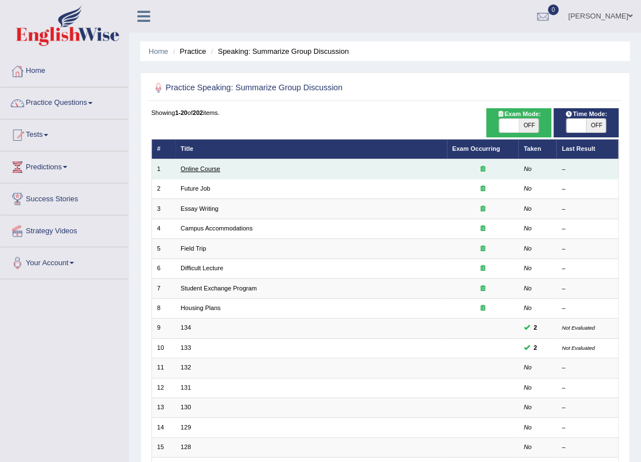
click at [200, 169] on link "Online Course" at bounding box center [201, 168] width 40 height 7
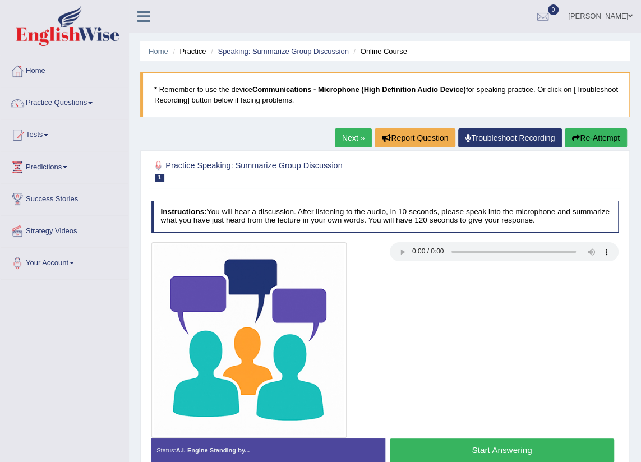
click at [490, 449] on button "Start Answering" at bounding box center [502, 451] width 224 height 24
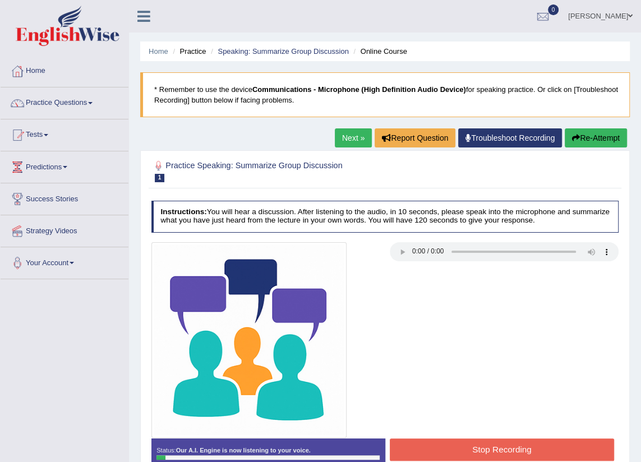
click at [555, 328] on div at bounding box center [384, 340] width 477 height 196
click at [584, 141] on button "Re-Attempt" at bounding box center [596, 137] width 62 height 19
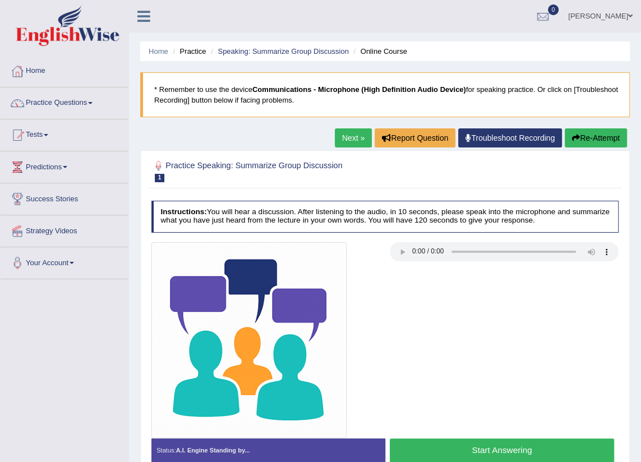
click at [489, 449] on button "Start Answering" at bounding box center [502, 451] width 224 height 24
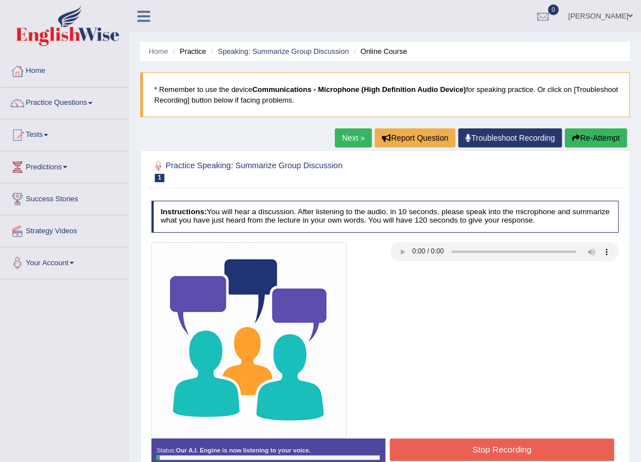
click at [595, 139] on button "Re-Attempt" at bounding box center [596, 137] width 62 height 19
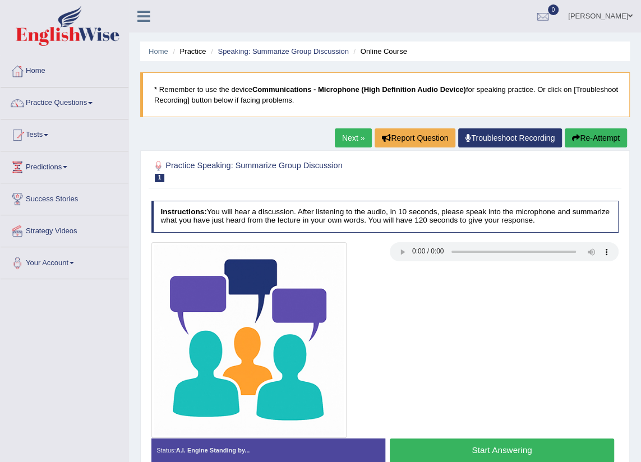
click at [447, 458] on button "Start Answering" at bounding box center [502, 451] width 224 height 24
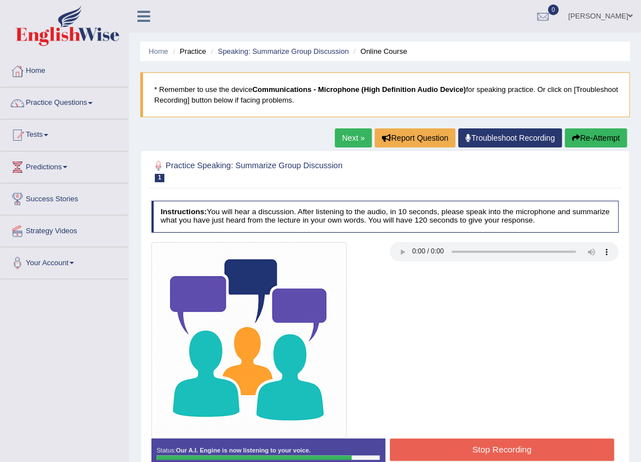
scroll to position [127, 0]
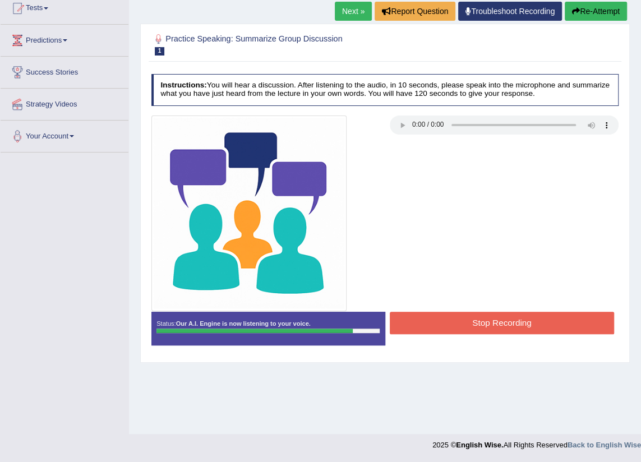
click at [491, 323] on button "Stop Recording" at bounding box center [502, 323] width 224 height 22
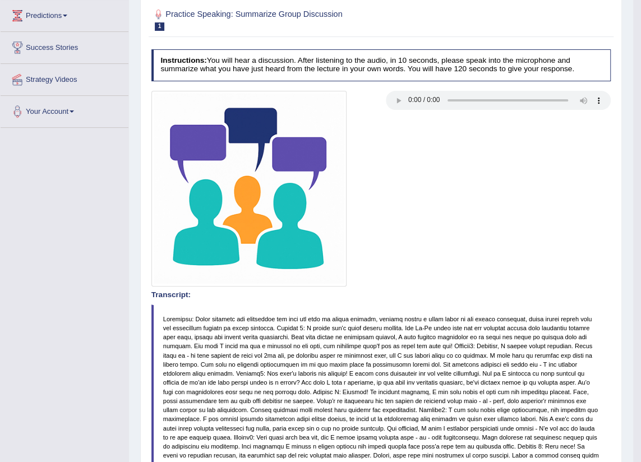
scroll to position [0, 0]
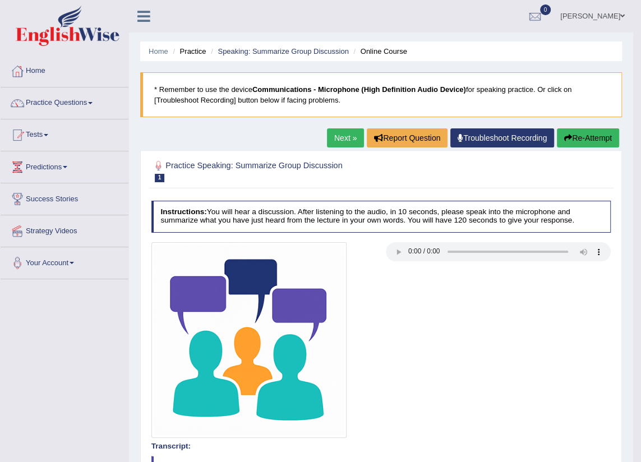
click at [337, 137] on link "Next »" at bounding box center [345, 137] width 37 height 19
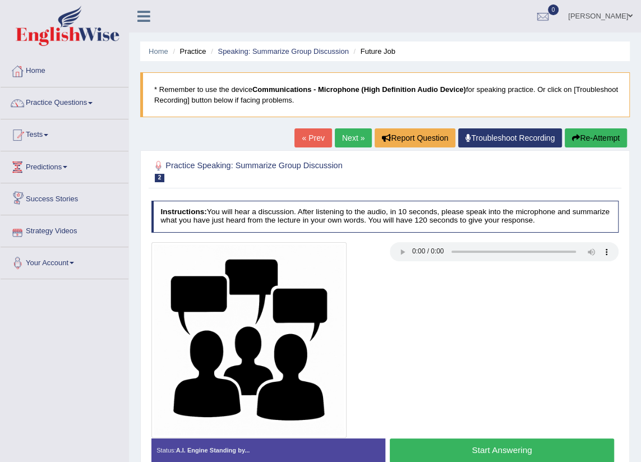
click at [355, 136] on link "Next »" at bounding box center [353, 137] width 37 height 19
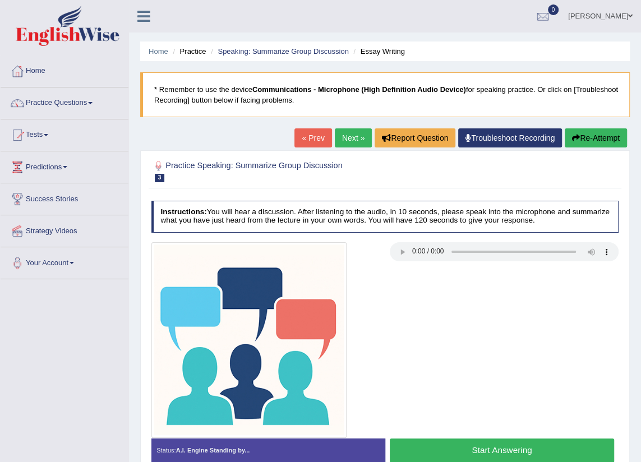
click at [478, 453] on button "Start Answering" at bounding box center [502, 451] width 224 height 24
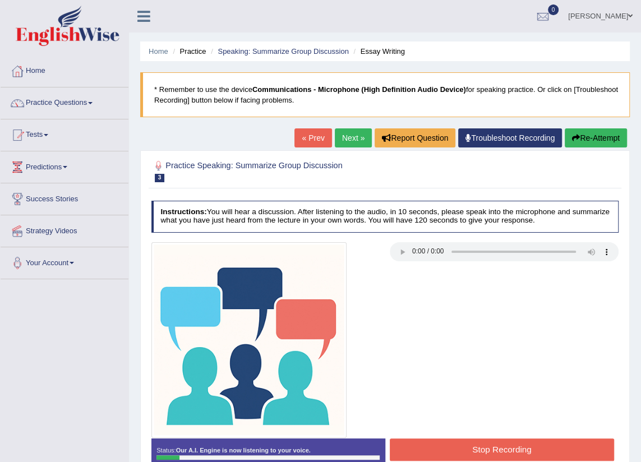
click at [471, 447] on button "Stop Recording" at bounding box center [502, 450] width 224 height 22
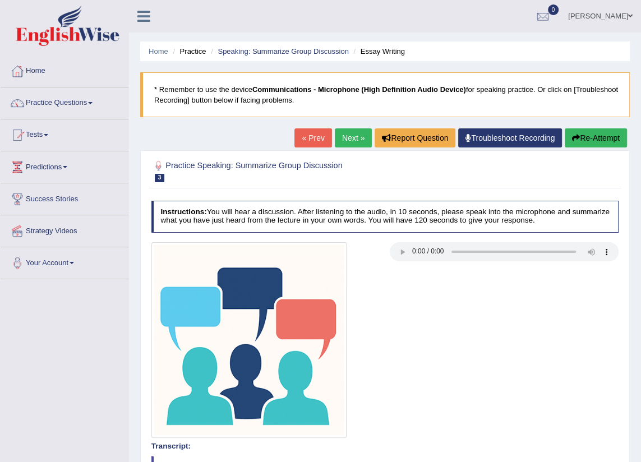
click at [600, 144] on button "Re-Attempt" at bounding box center [596, 137] width 62 height 19
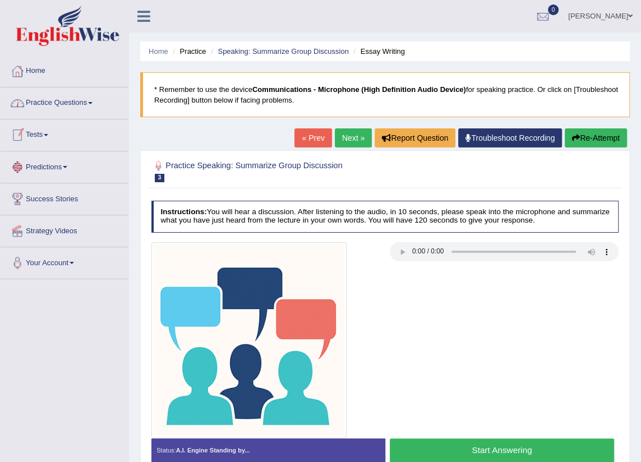
click at [85, 103] on link "Practice Questions" at bounding box center [65, 102] width 128 height 28
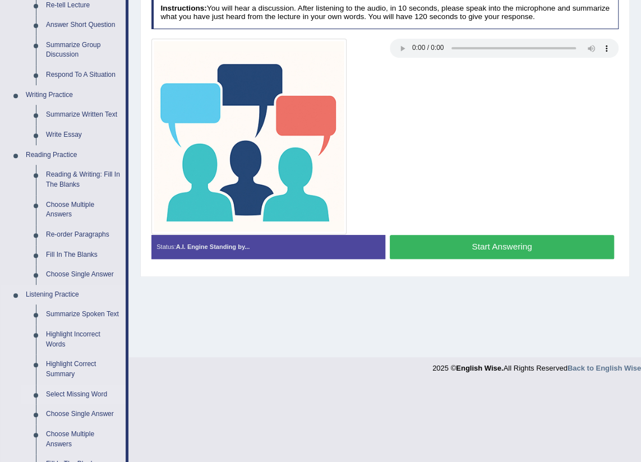
scroll to position [306, 0]
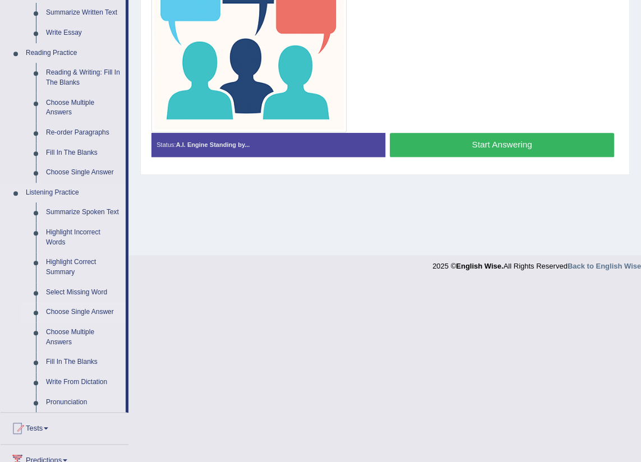
click at [63, 314] on link "Choose Single Answer" at bounding box center [83, 312] width 85 height 20
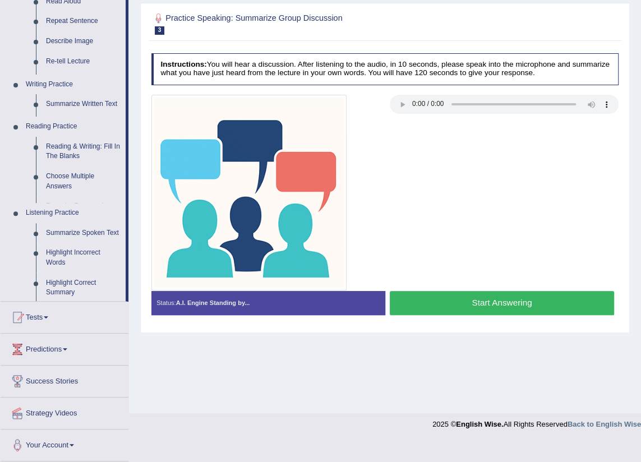
scroll to position [127, 0]
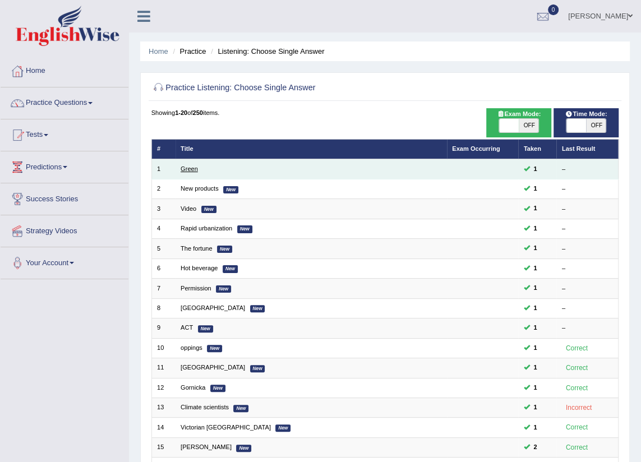
click at [190, 168] on link "Green" at bounding box center [189, 168] width 17 height 7
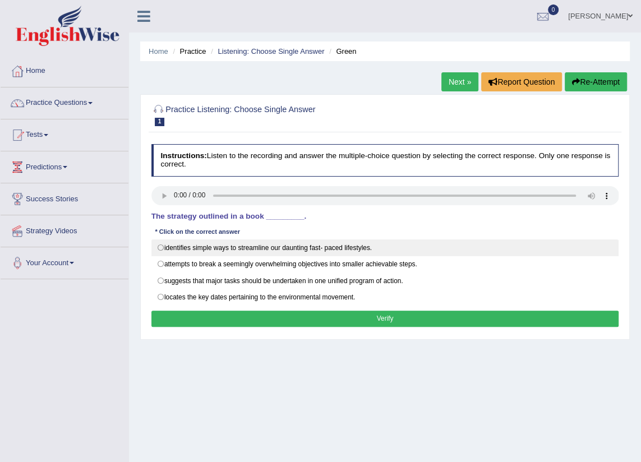
click at [162, 250] on label "identifies simple ways to streamline our daunting fast- paced lifestyles." at bounding box center [385, 248] width 468 height 17
radio input "true"
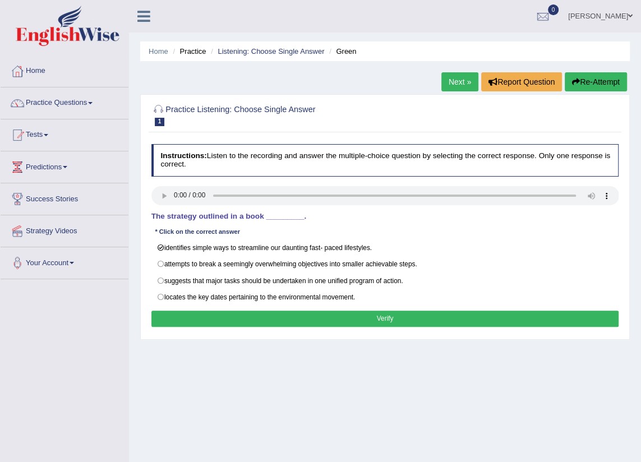
click at [202, 311] on button "Verify" at bounding box center [385, 319] width 468 height 16
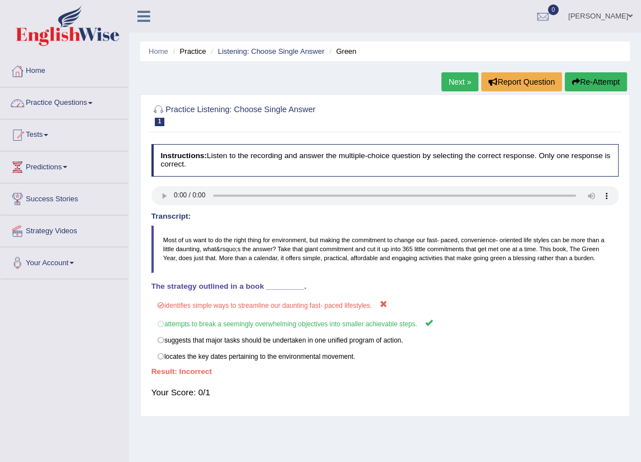
click at [460, 83] on link "Next »" at bounding box center [460, 81] width 37 height 19
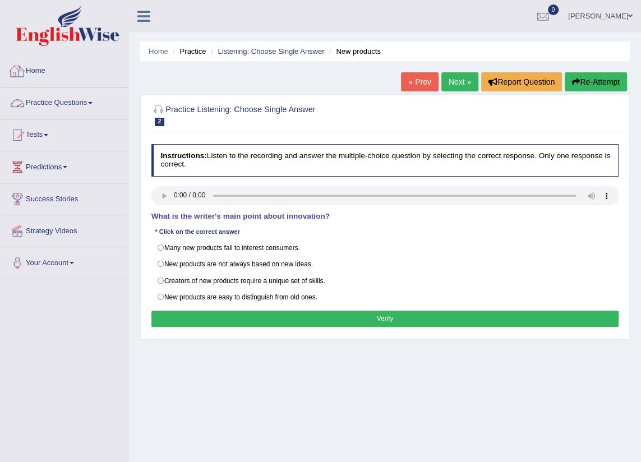
click at [84, 99] on link "Practice Questions" at bounding box center [65, 102] width 128 height 28
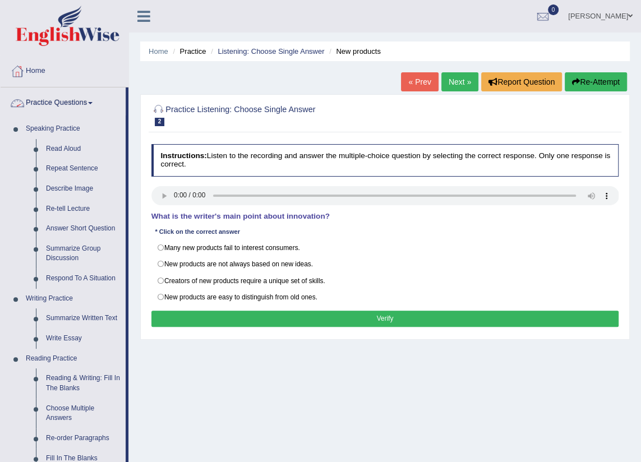
click at [55, 101] on link "Practice Questions" at bounding box center [63, 102] width 125 height 28
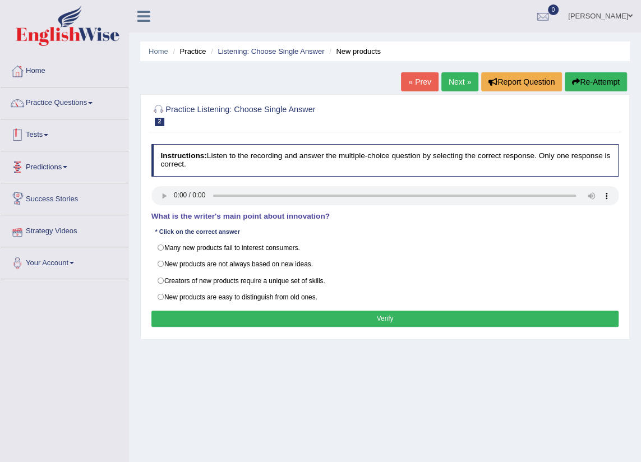
click at [44, 136] on link "Tests" at bounding box center [65, 133] width 128 height 28
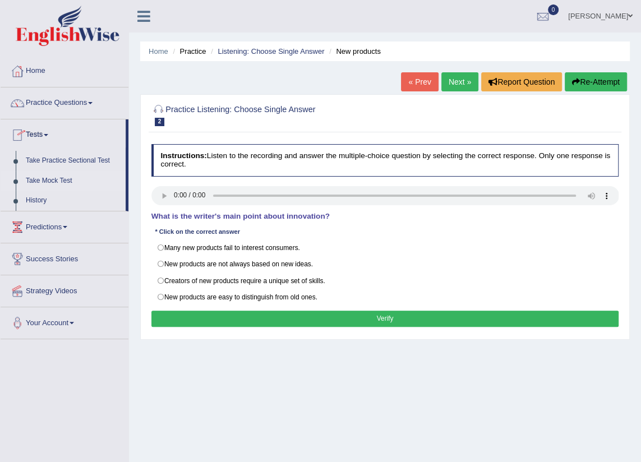
click at [54, 176] on link "Take Mock Test" at bounding box center [73, 181] width 105 height 20
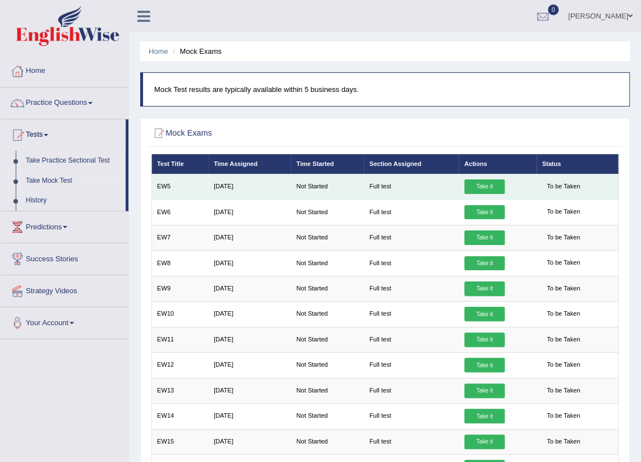
click at [471, 185] on link "Take it" at bounding box center [485, 187] width 40 height 15
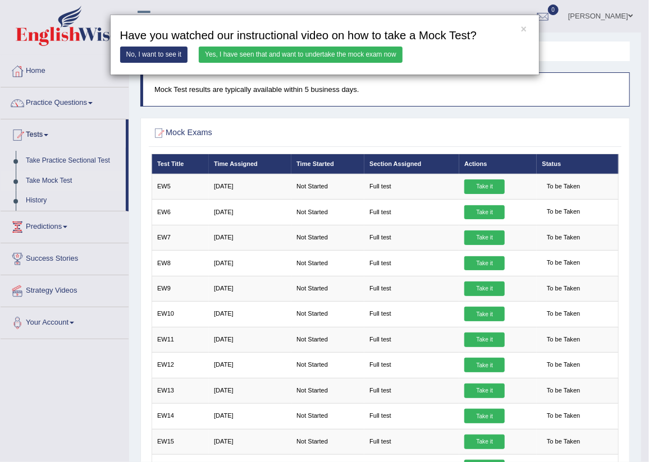
click at [296, 54] on link "Yes, I have seen that and want to undertake the mock exam now" at bounding box center [301, 55] width 204 height 16
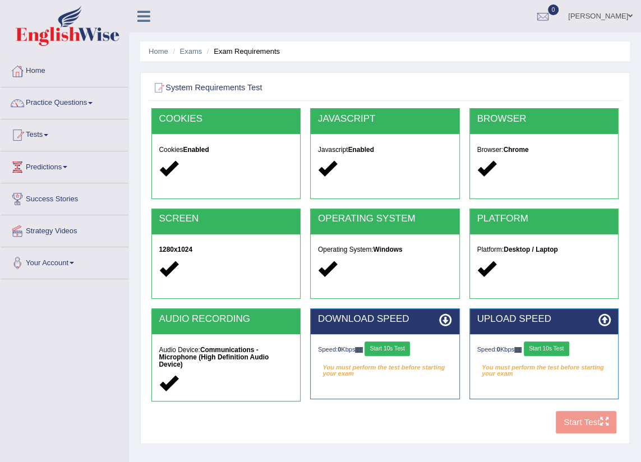
click at [394, 346] on button "Start 10s Test" at bounding box center [387, 349] width 45 height 15
click at [548, 345] on button "Start 10s Test" at bounding box center [546, 349] width 45 height 15
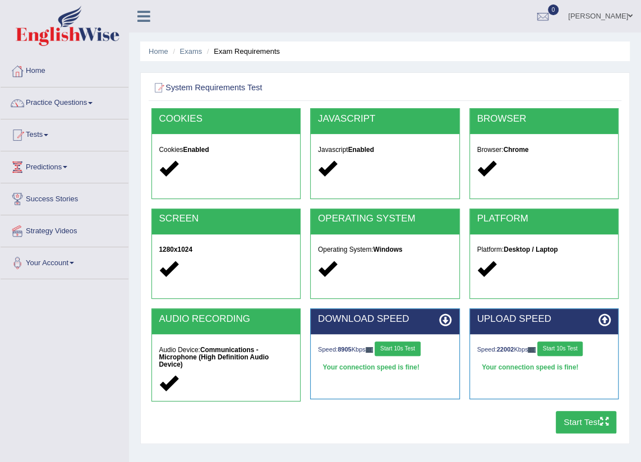
click at [585, 420] on button "Start Test" at bounding box center [586, 422] width 61 height 22
